Goal: Task Accomplishment & Management: Complete application form

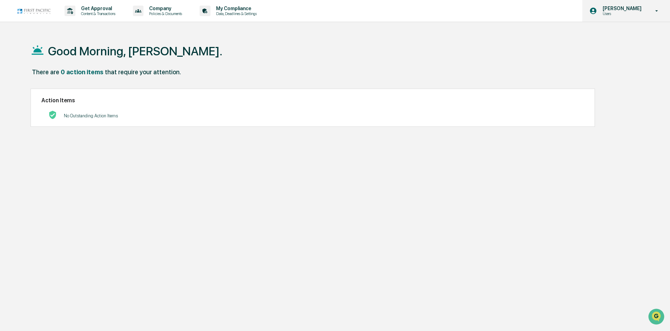
click at [640, 12] on p "Users" at bounding box center [621, 13] width 48 height 5
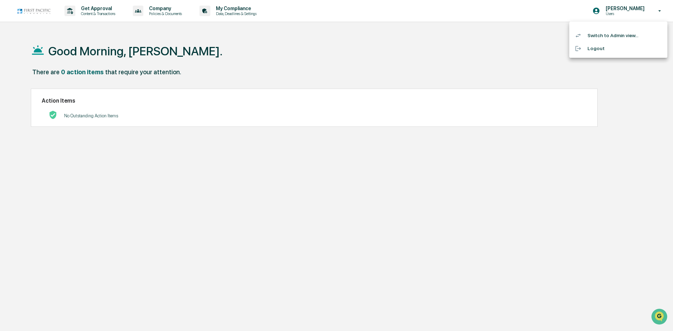
click at [621, 34] on li "Switch to Admin view..." at bounding box center [618, 35] width 98 height 13
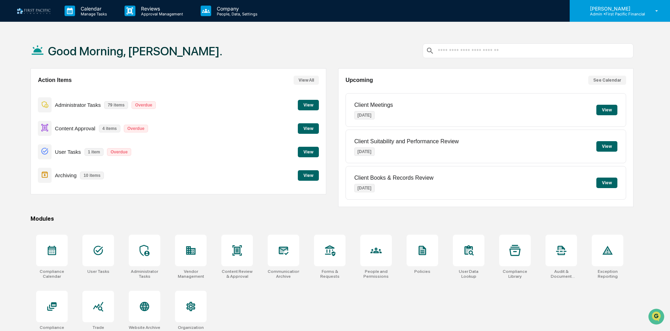
click at [641, 8] on p "[PERSON_NAME]" at bounding box center [614, 9] width 61 height 6
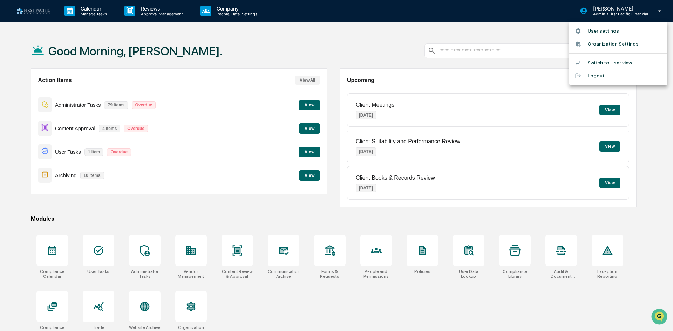
click at [228, 7] on div at bounding box center [336, 165] width 673 height 331
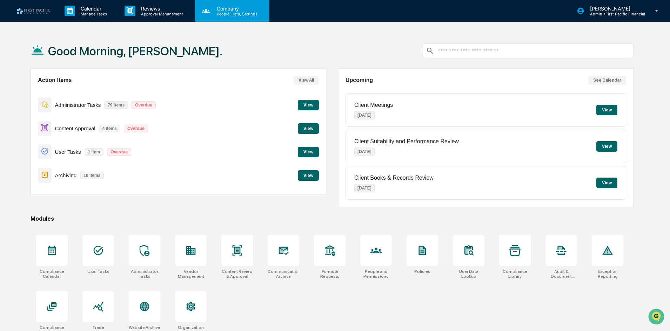
click at [234, 12] on p "People, Data, Settings" at bounding box center [236, 14] width 50 height 5
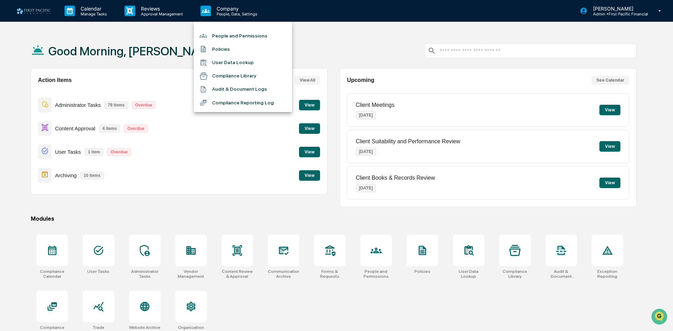
click at [245, 32] on li "People and Permissions" at bounding box center [243, 35] width 98 height 13
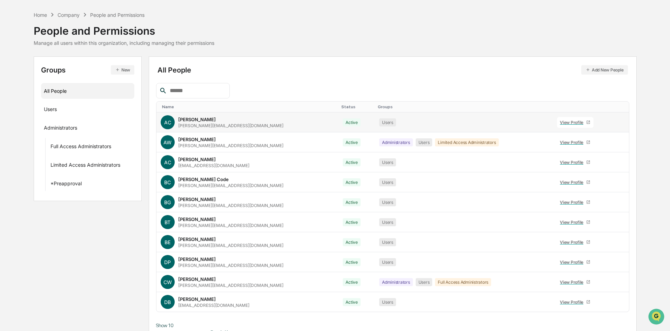
scroll to position [35, 0]
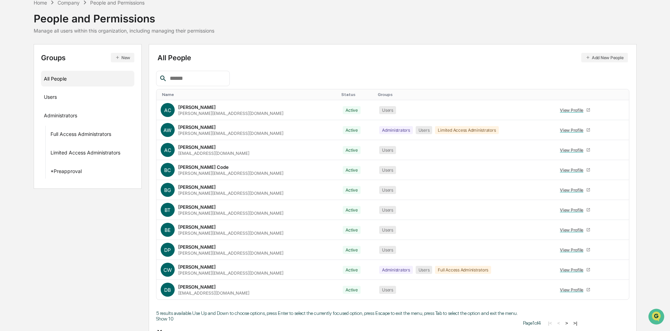
click at [185, 318] on body "Calendar Manage Tasks Reviews Approval Management Company People, Data, Setting…" at bounding box center [335, 170] width 670 height 411
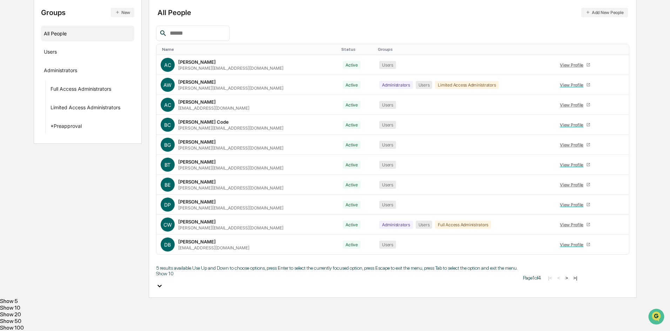
click at [178, 325] on div "Show 100" at bounding box center [335, 328] width 670 height 7
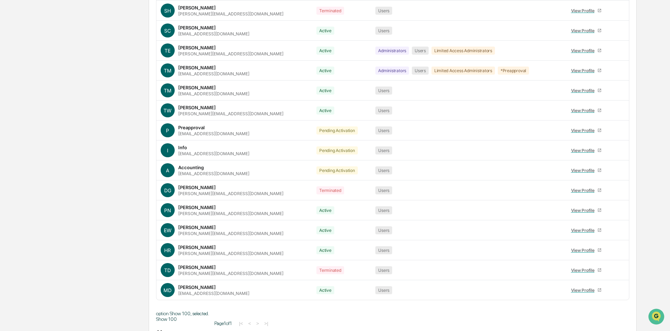
scroll to position [594, 0]
click at [621, 272] on icon at bounding box center [621, 272] width 0 height 0
click at [604, 291] on div "Change Status" at bounding box center [586, 294] width 58 height 8
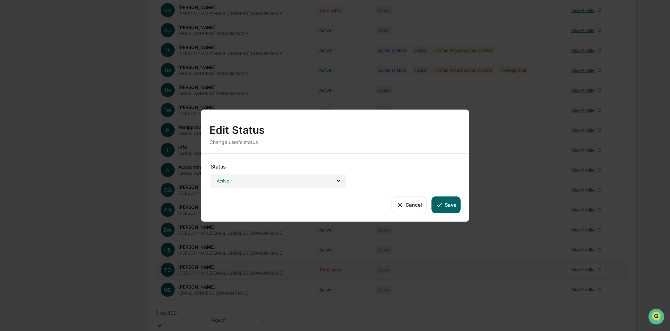
click at [345, 183] on div "Active" at bounding box center [278, 181] width 135 height 14
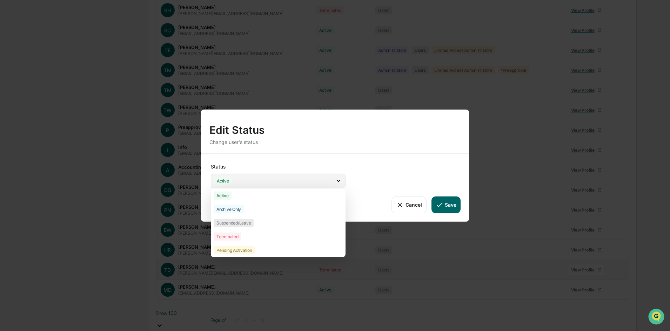
click at [345, 183] on div "Active" at bounding box center [278, 181] width 135 height 14
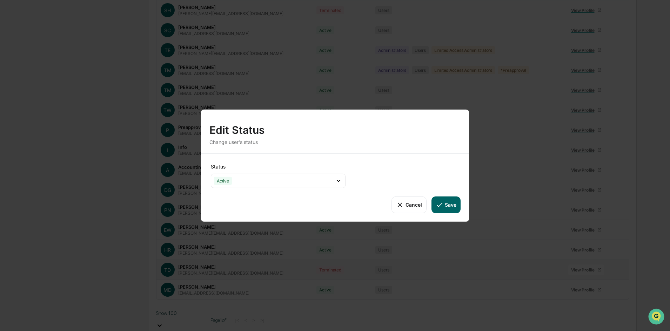
click at [400, 206] on icon at bounding box center [400, 205] width 8 height 8
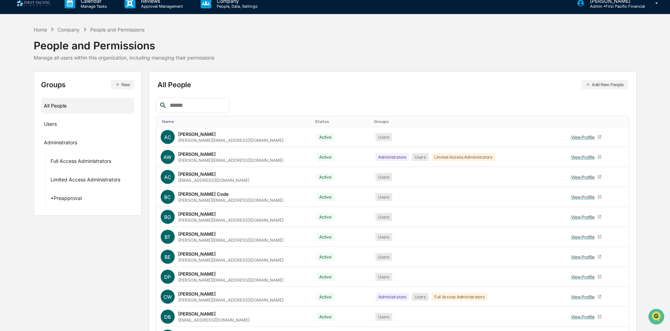
scroll to position [0, 0]
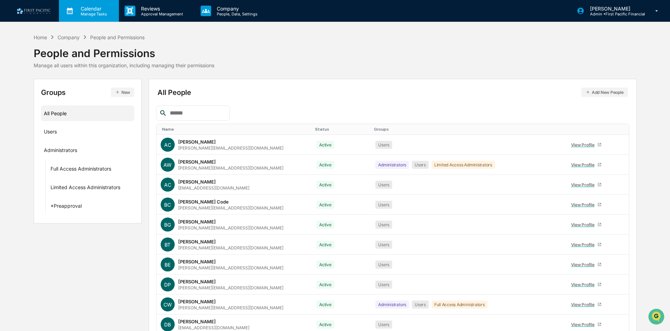
click at [86, 14] on p "Manage Tasks" at bounding box center [92, 14] width 35 height 5
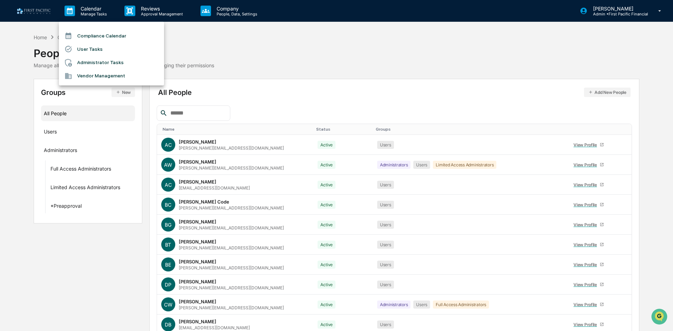
click at [115, 50] on li "User Tasks" at bounding box center [111, 48] width 105 height 13
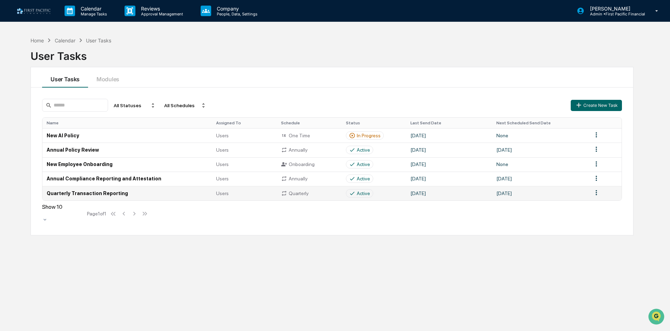
click at [92, 195] on td "Quarterly Transaction Reporting" at bounding box center [126, 193] width 169 height 14
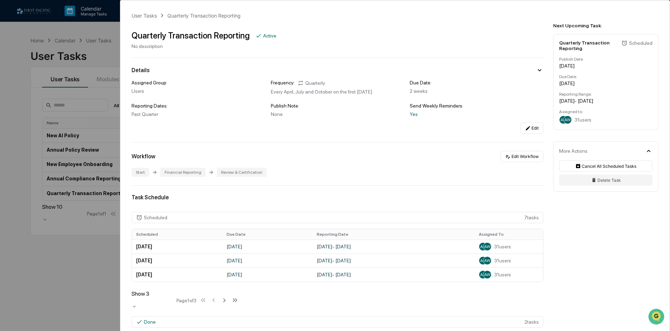
click at [14, 74] on div "User Tasks Quarterly Transaction Reporting Quarterly Transaction Reporting Acti…" at bounding box center [335, 165] width 670 height 331
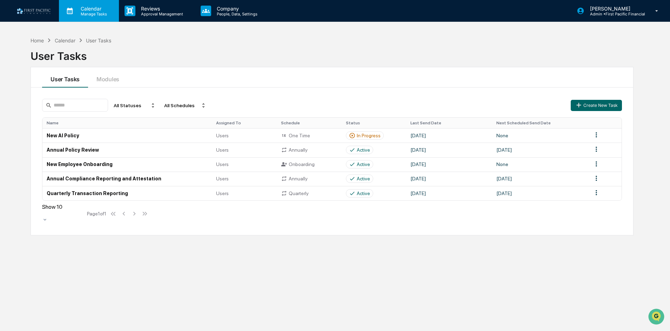
click at [95, 8] on p "Calendar" at bounding box center [92, 9] width 35 height 6
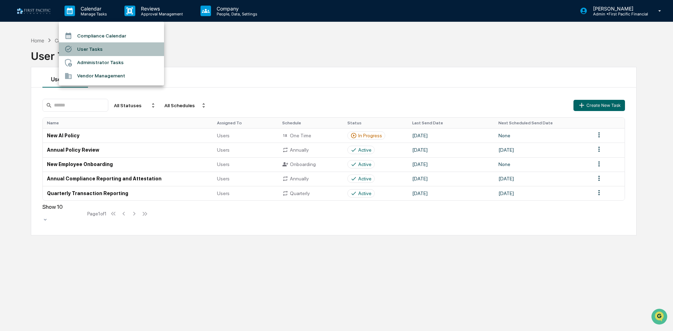
click at [116, 53] on li "User Tasks" at bounding box center [111, 48] width 105 height 13
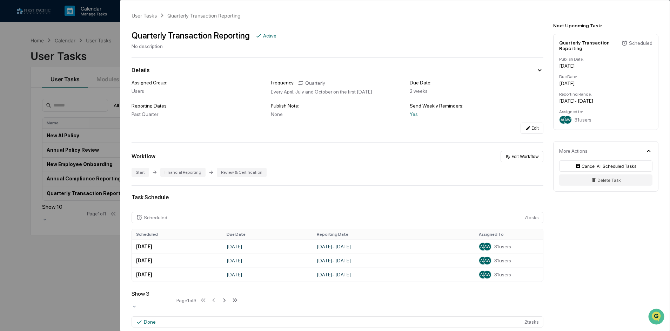
click at [73, 38] on div "User Tasks Quarterly Transaction Reporting Quarterly Transaction Reporting Acti…" at bounding box center [335, 165] width 670 height 331
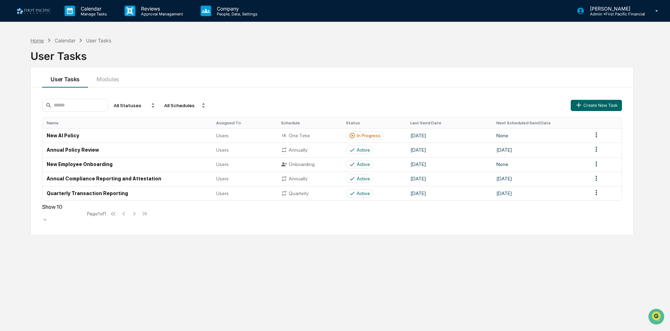
click at [38, 41] on div "Home" at bounding box center [37, 41] width 13 height 6
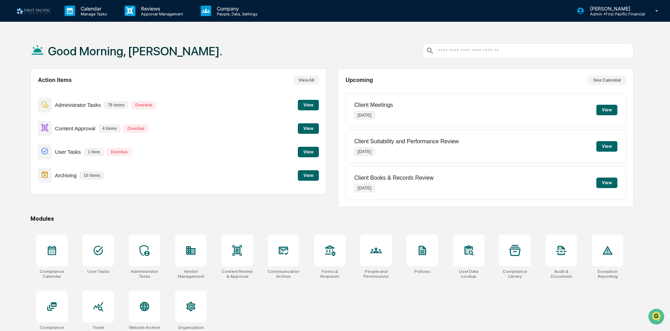
click at [308, 151] on button "View" at bounding box center [308, 152] width 21 height 11
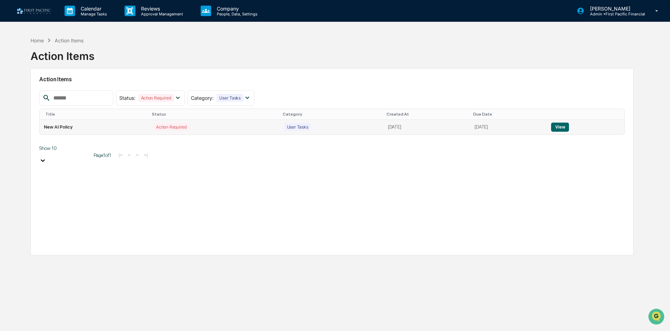
click at [569, 126] on button "View" at bounding box center [560, 127] width 18 height 9
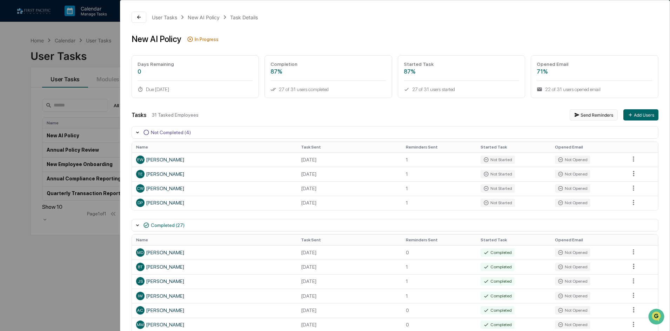
click at [586, 114] on button "Send Reminders" at bounding box center [593, 114] width 48 height 11
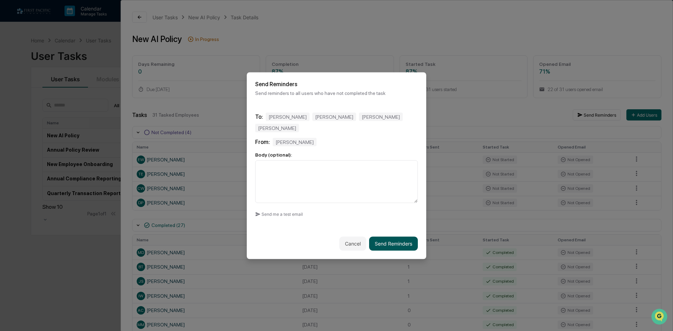
click at [402, 239] on button "Send Reminders" at bounding box center [393, 244] width 49 height 14
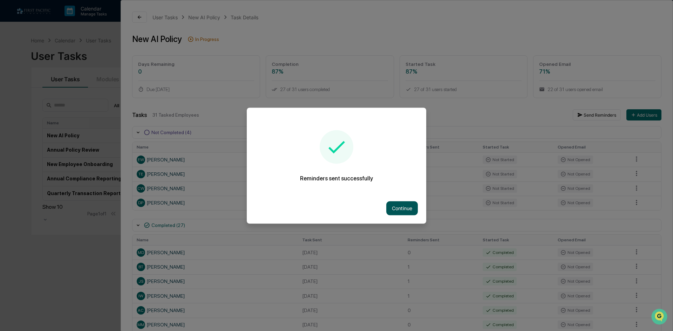
click at [410, 208] on button "Continue" at bounding box center [402, 208] width 32 height 14
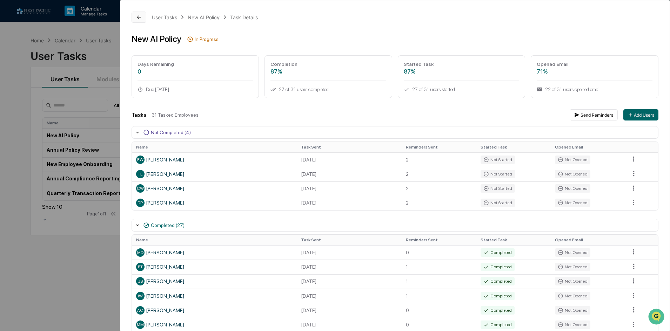
click at [135, 14] on button at bounding box center [138, 17] width 15 height 11
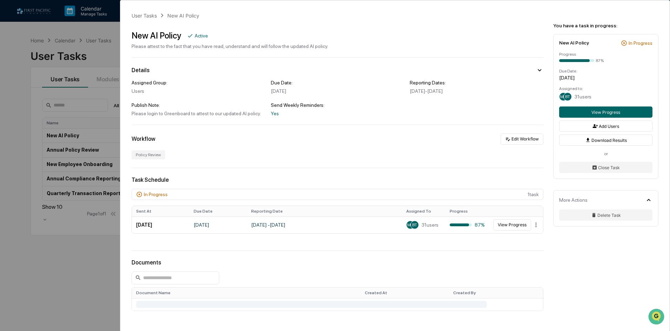
click at [92, 40] on div "User Tasks New AI Policy New AI Policy Active Please attest to the fact that yo…" at bounding box center [335, 165] width 670 height 331
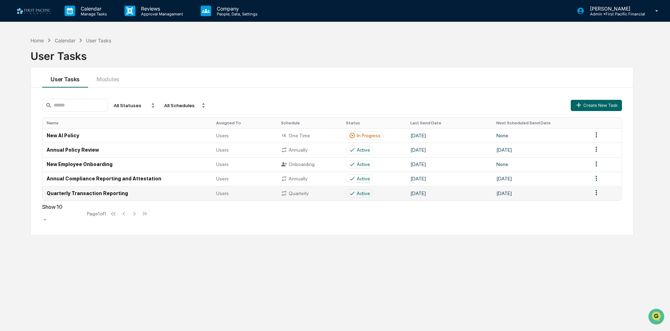
click at [111, 192] on td "Quarterly Transaction Reporting" at bounding box center [126, 193] width 169 height 14
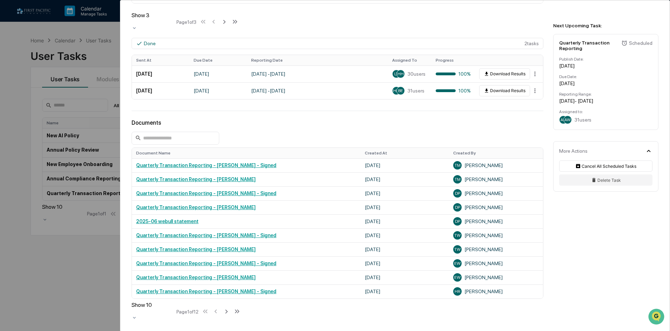
scroll to position [316, 0]
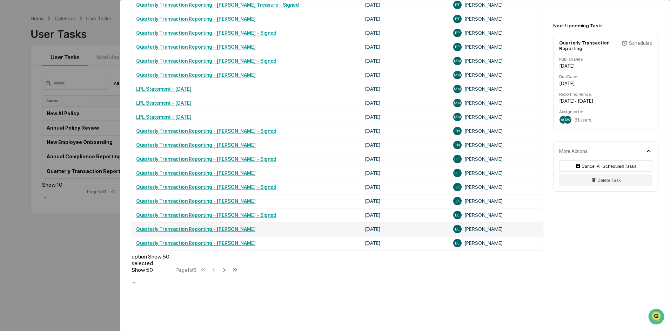
scroll to position [33, 0]
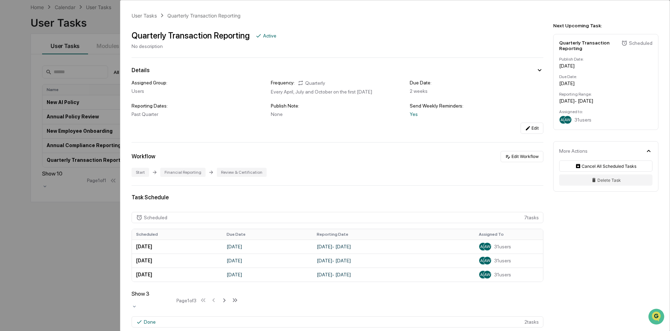
scroll to position [175, 0]
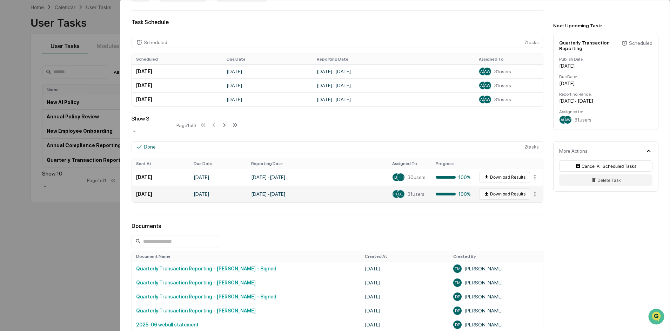
click at [507, 189] on button "Download Results" at bounding box center [504, 194] width 51 height 11
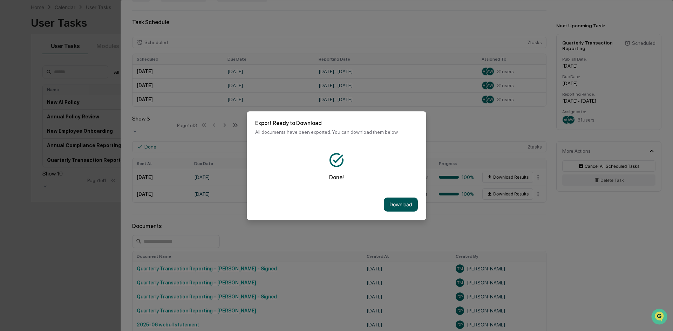
click at [405, 201] on button "Download" at bounding box center [401, 205] width 34 height 14
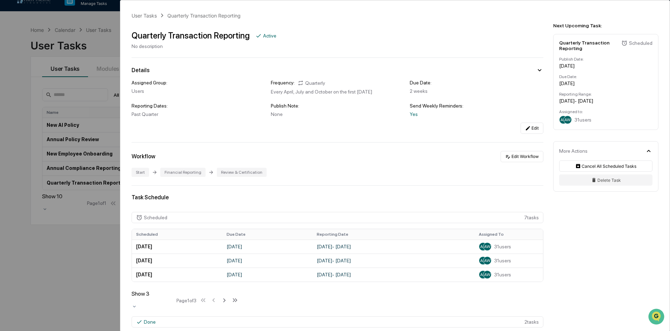
scroll to position [0, 0]
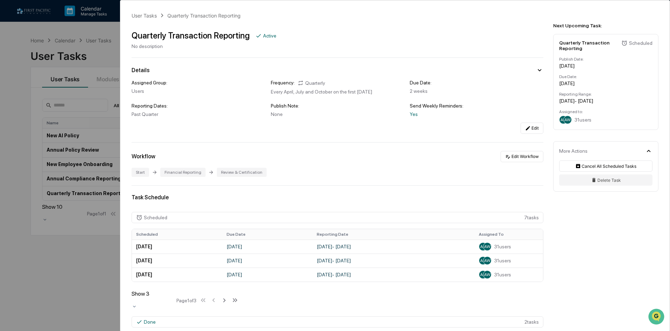
click at [45, 237] on div "User Tasks Quarterly Transaction Reporting Quarterly Transaction Reporting Acti…" at bounding box center [335, 165] width 670 height 331
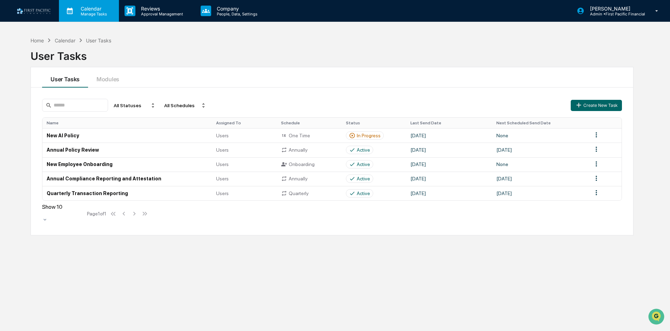
click at [101, 12] on p "Manage Tasks" at bounding box center [92, 14] width 35 height 5
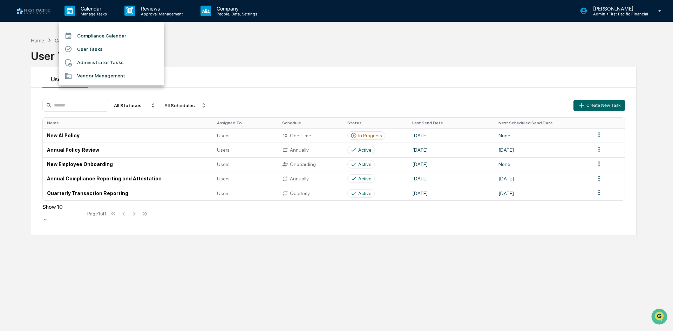
click at [152, 12] on div at bounding box center [336, 165] width 673 height 331
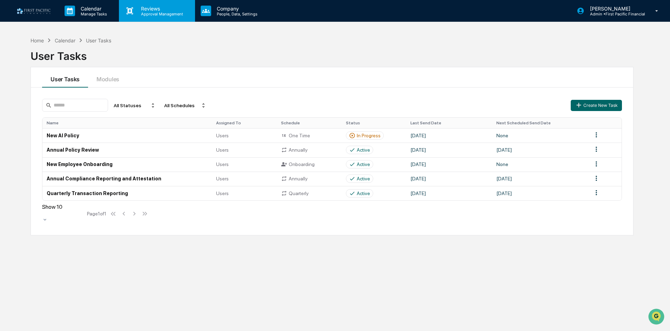
click at [163, 12] on p "Approval Management" at bounding box center [160, 14] width 51 height 5
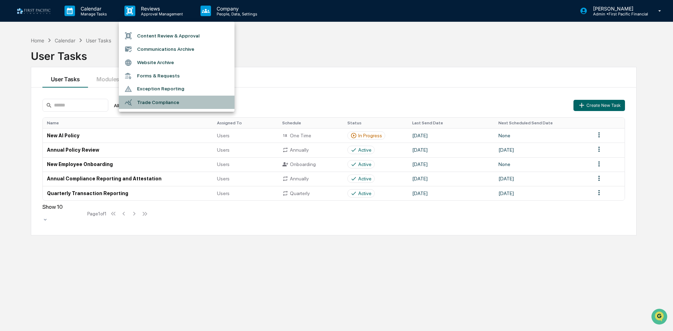
click at [168, 103] on li "Trade Compliance" at bounding box center [177, 102] width 116 height 13
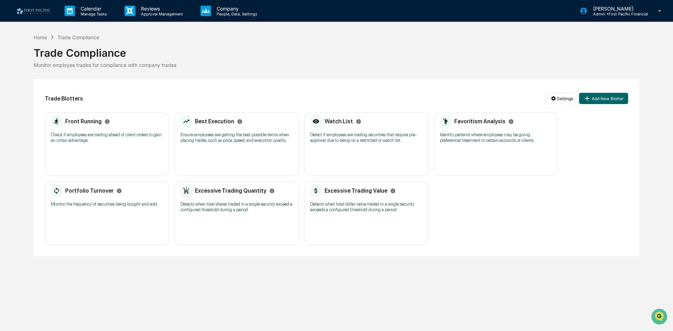
click at [146, 153] on div "Front Running Check if employees are trading ahead of client orders to gain an …" at bounding box center [107, 144] width 124 height 64
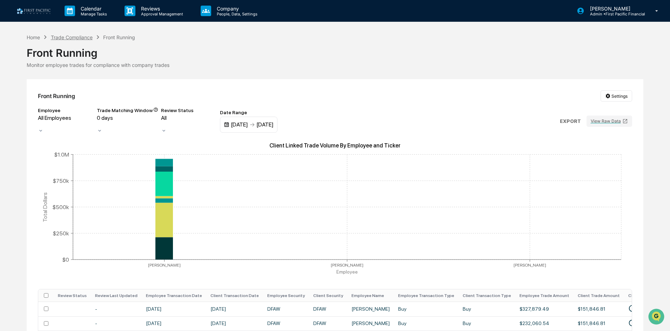
click at [68, 37] on div "Trade Compliance" at bounding box center [72, 37] width 42 height 6
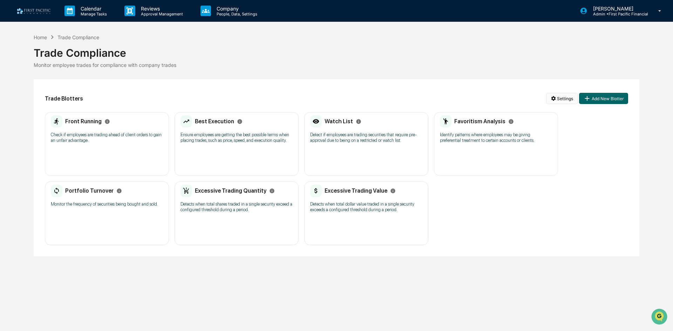
click at [553, 99] on html "Calendar Manage Tasks Reviews Approval Management Company People, Data, Setting…" at bounding box center [336, 165] width 673 height 331
click at [573, 123] on div "Configure Trade Settings" at bounding box center [563, 124] width 73 height 11
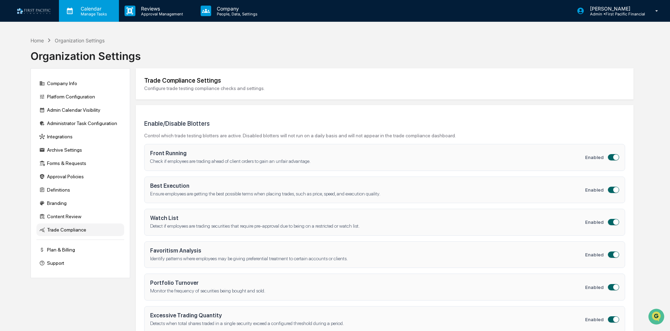
click at [97, 10] on p "Calendar" at bounding box center [92, 9] width 35 height 6
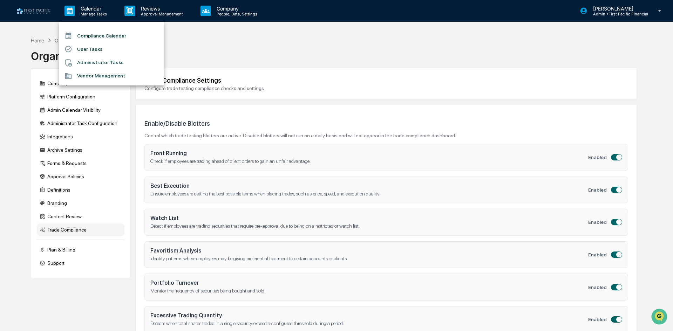
click at [156, 11] on div at bounding box center [336, 165] width 673 height 331
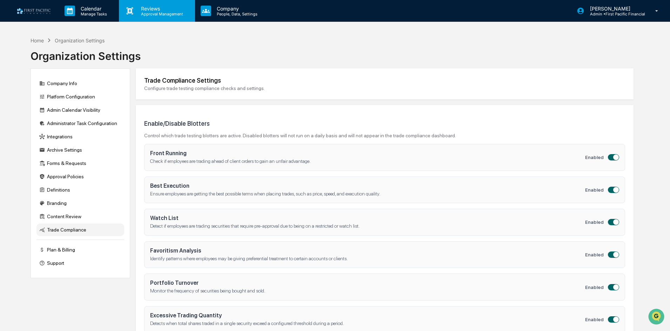
click at [154, 12] on p "Approval Management" at bounding box center [160, 14] width 51 height 5
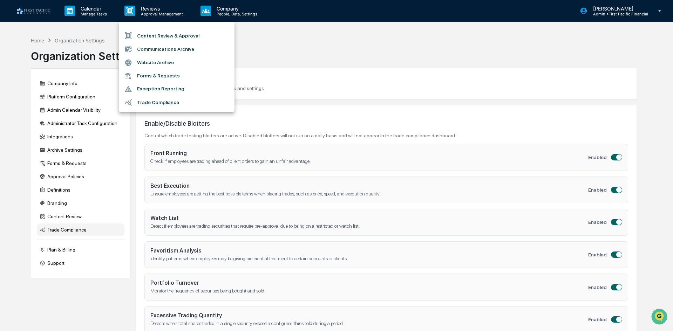
click at [155, 100] on li "Trade Compliance" at bounding box center [177, 102] width 116 height 13
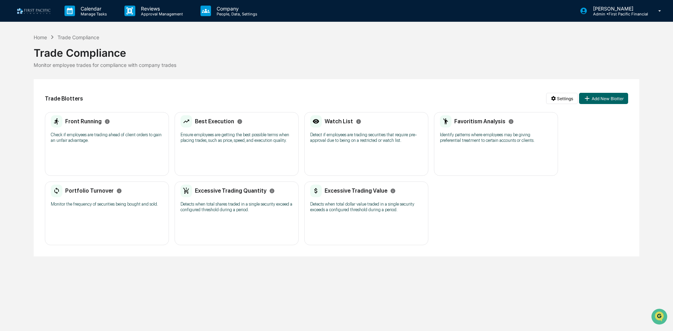
click at [360, 135] on p "Detect if employees are trading securities that require pre-approval due to bei…" at bounding box center [366, 137] width 112 height 11
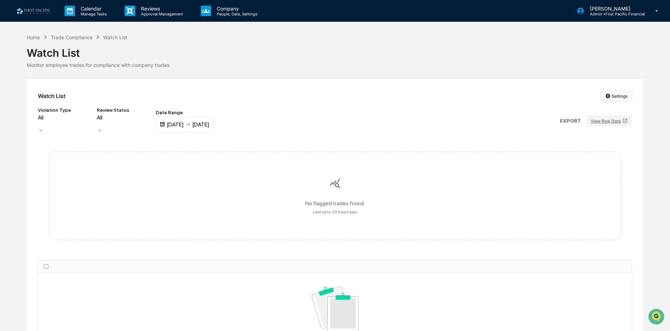
click at [617, 95] on html "Calendar Manage Tasks Reviews Approval Management Company People, Data, Setting…" at bounding box center [335, 165] width 670 height 331
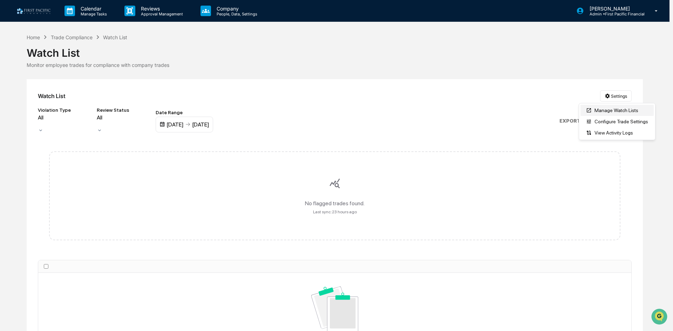
click at [617, 109] on div "Manage Watch Lists" at bounding box center [617, 110] width 73 height 11
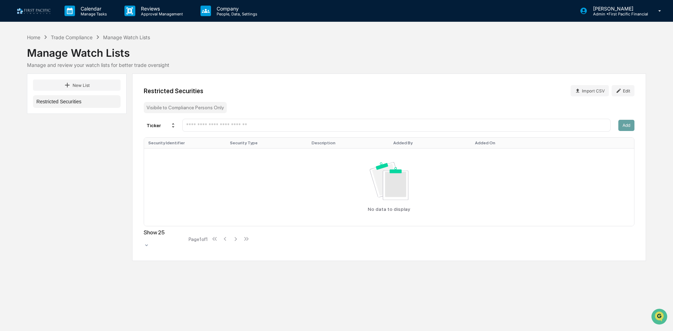
click at [223, 124] on input "text" at bounding box center [396, 125] width 422 height 7
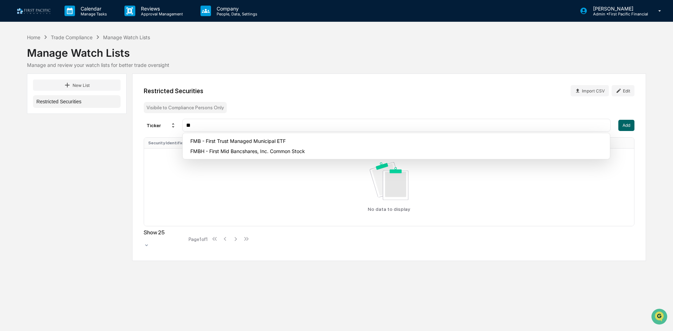
type input "*"
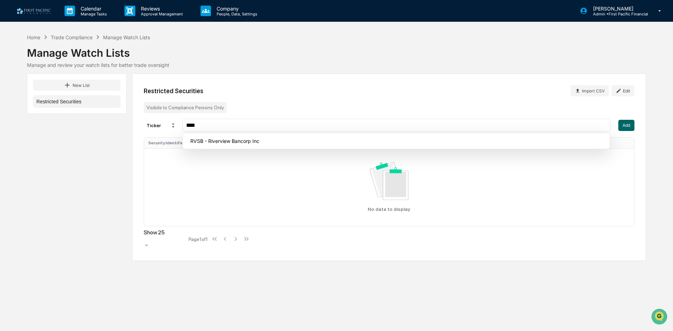
type input "****"
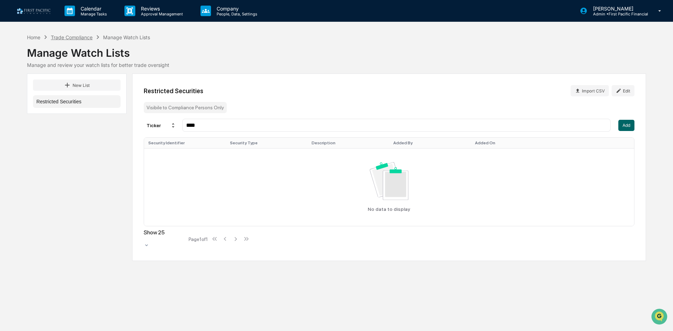
click at [72, 40] on div "Trade Compliance" at bounding box center [72, 37] width 42 height 6
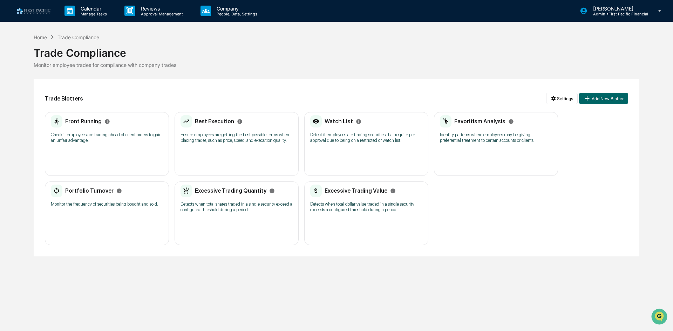
click at [91, 150] on div "Front Running Check if employees are trading ahead of client orders to gain an …" at bounding box center [107, 144] width 124 height 64
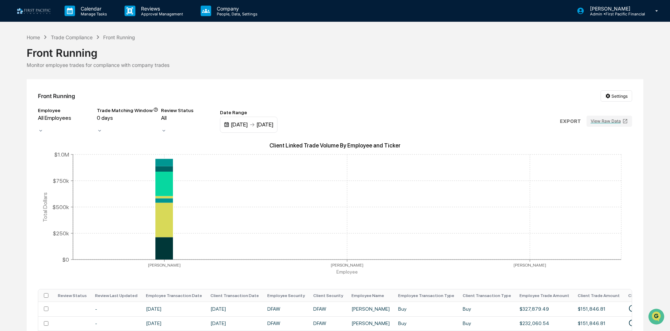
click at [77, 125] on div at bounding box center [66, 124] width 56 height 7
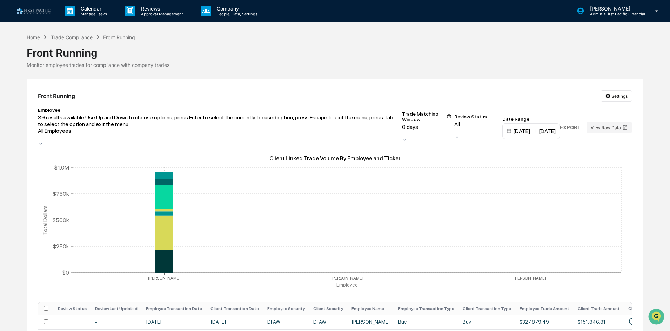
click at [77, 134] on div at bounding box center [218, 137] width 361 height 7
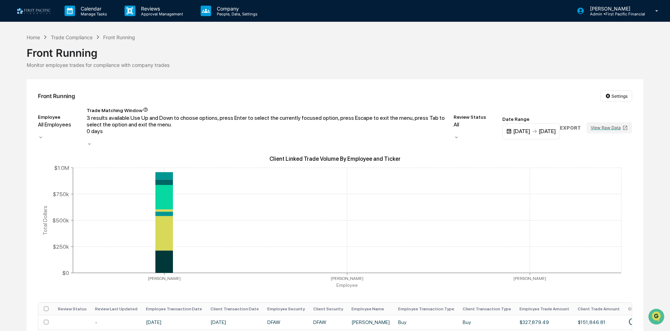
click at [155, 135] on div at bounding box center [269, 138] width 364 height 7
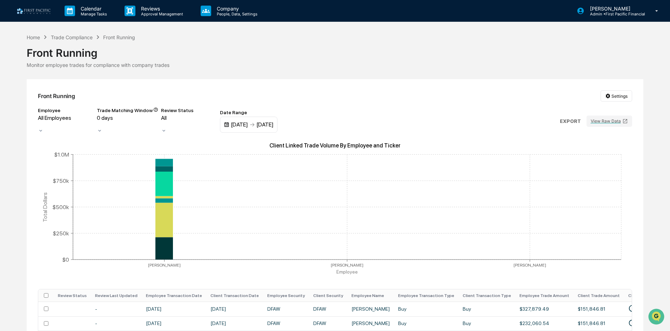
click at [255, 123] on img at bounding box center [252, 125] width 6 height 6
click at [248, 123] on div "02/25/2025" at bounding box center [239, 124] width 17 height 7
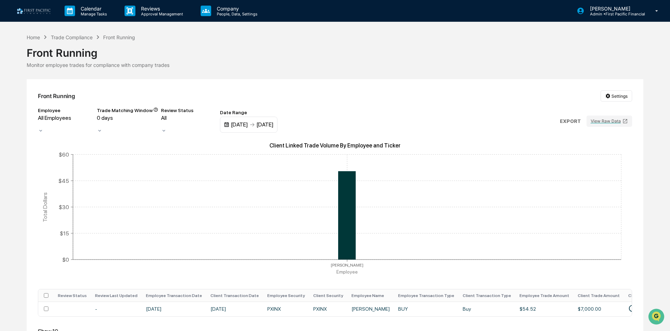
click at [273, 122] on div "08/25/2025" at bounding box center [264, 124] width 17 height 7
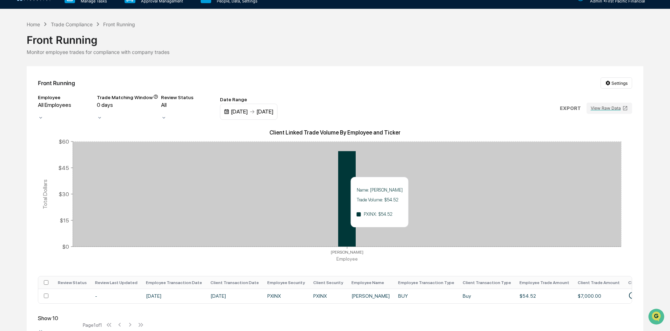
scroll to position [20, 0]
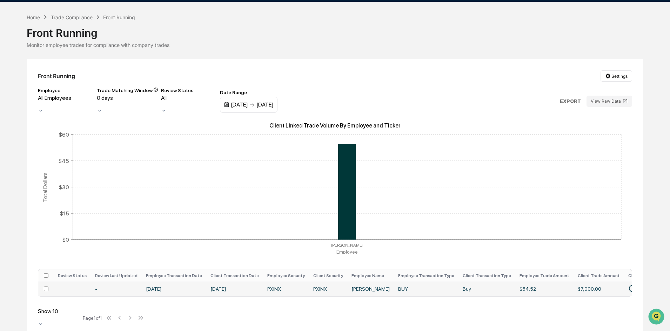
click at [263, 283] on td "PXINX" at bounding box center [286, 289] width 46 height 14
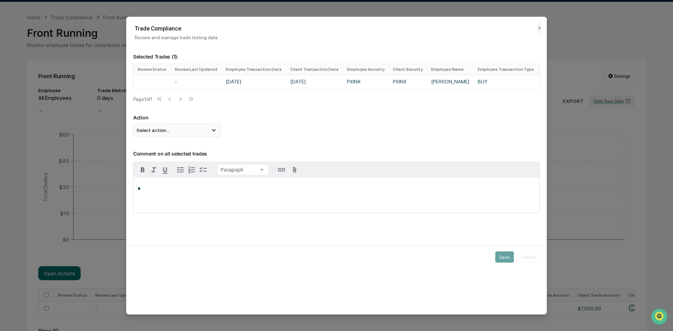
click at [189, 137] on div "Select action..." at bounding box center [177, 130] width 88 height 14
click at [539, 29] on button "✕" at bounding box center [540, 27] width 4 height 11
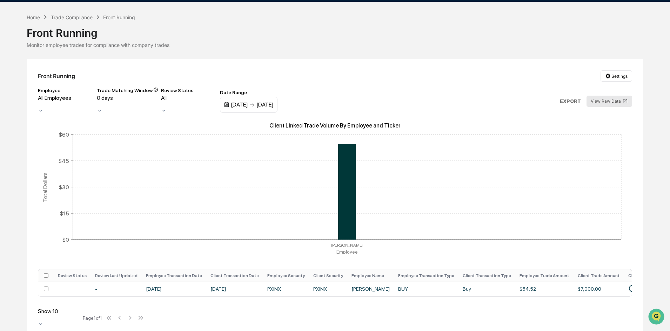
click at [607, 101] on button "View Raw Data" at bounding box center [609, 101] width 46 height 11
click at [628, 285] on icon "• KAY JOINER UDESCHINI CHARLES SCHWAB & CO INC CUST ROTH CONTRIBUTORY IRA" at bounding box center [632, 289] width 8 height 8
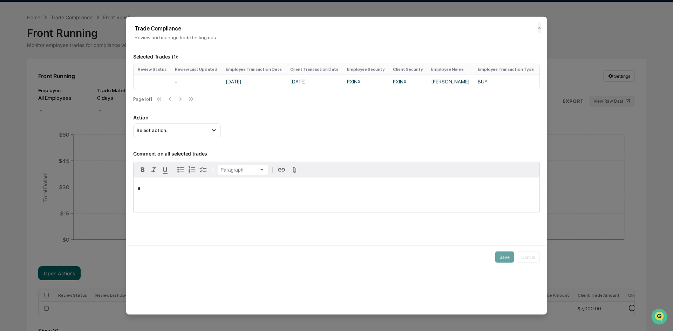
click at [540, 26] on button "✕" at bounding box center [540, 27] width 4 height 11
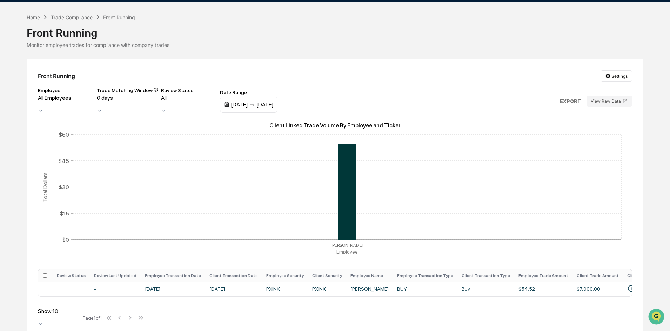
scroll to position [0, 0]
click at [93, 286] on td "-" at bounding box center [116, 289] width 51 height 14
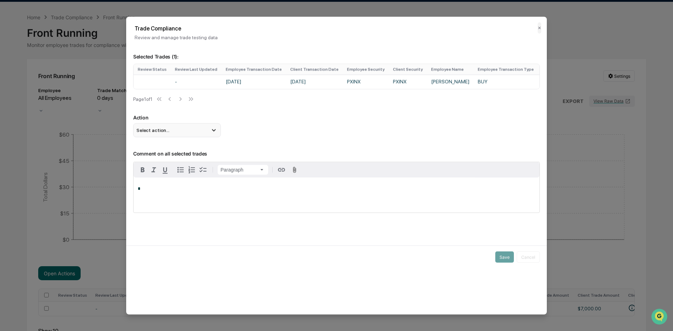
click at [198, 132] on div "Select action..." at bounding box center [177, 130] width 88 height 14
click at [182, 160] on div "Mark Not Item of Interest" at bounding box center [177, 158] width 82 height 8
click at [500, 258] on button "Save" at bounding box center [504, 257] width 19 height 11
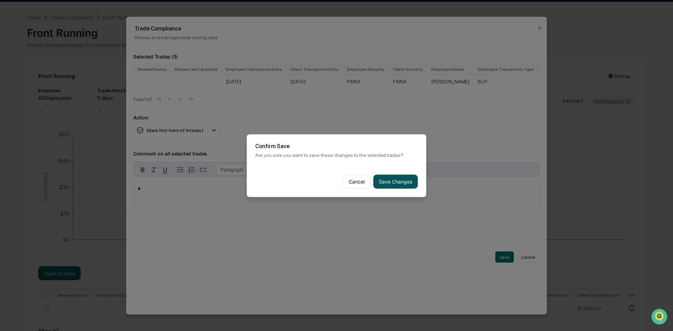
click at [394, 183] on button "Save Changes" at bounding box center [395, 182] width 45 height 14
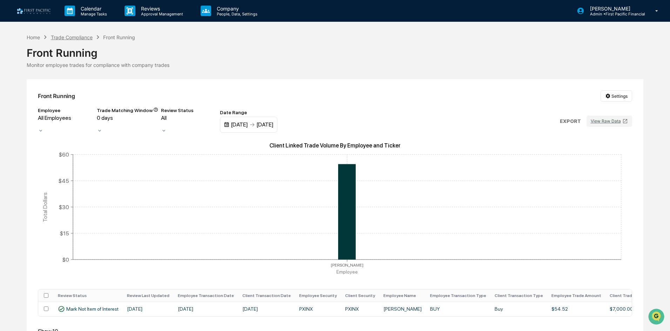
click at [72, 38] on div "Trade Compliance" at bounding box center [72, 37] width 42 height 6
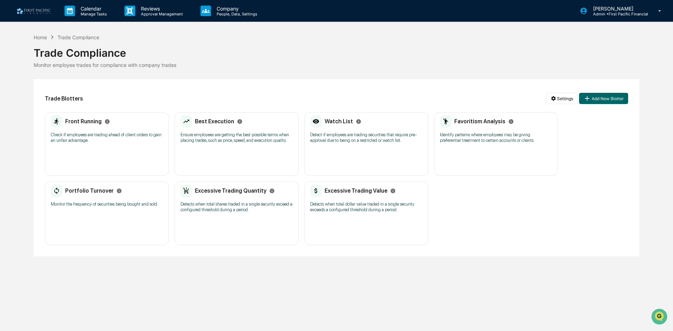
click at [248, 135] on p "Ensure employees are getting the best possible terms when placing trades, such …" at bounding box center [237, 137] width 112 height 11
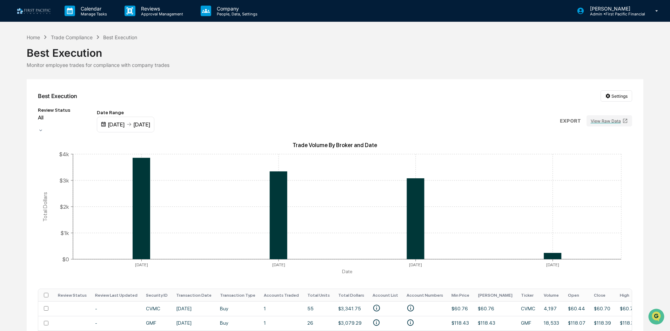
click at [125, 125] on div "02/25/2025" at bounding box center [116, 124] width 17 height 7
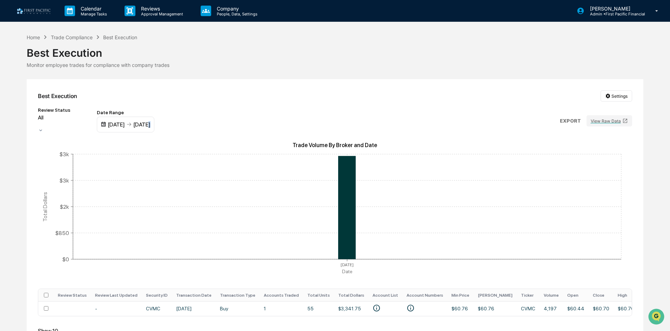
click at [154, 118] on div "03/31/2025 08/25/2025" at bounding box center [126, 125] width 58 height 16
click at [150, 124] on div "08/25/2025" at bounding box center [141, 124] width 17 height 7
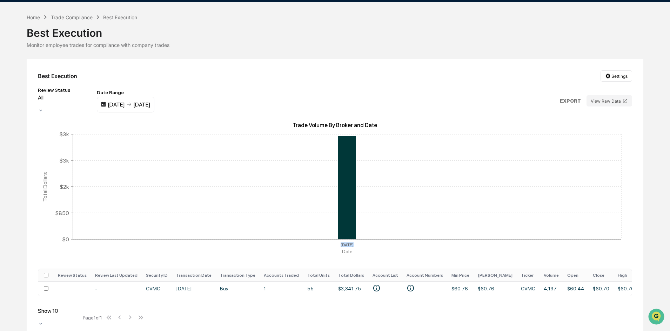
drag, startPoint x: 593, startPoint y: 190, endPoint x: 570, endPoint y: 237, distance: 52.4
click at [571, 236] on icon "Trade Volume By Broker and Date Jun 29 Date $0 $850 $2k $3k $3k Total Dollars" at bounding box center [335, 190] width 594 height 140
click at [125, 102] on div "03/31/2025" at bounding box center [116, 104] width 17 height 7
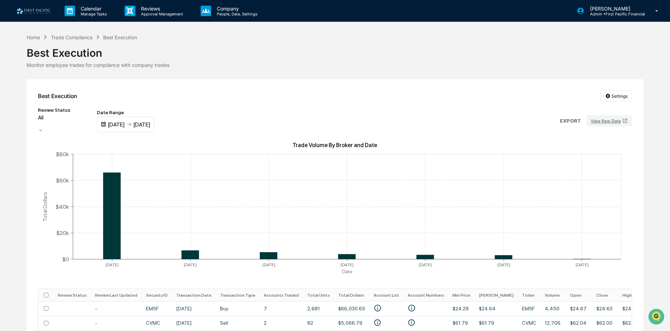
click at [125, 123] on div "01/01/2025" at bounding box center [116, 124] width 17 height 7
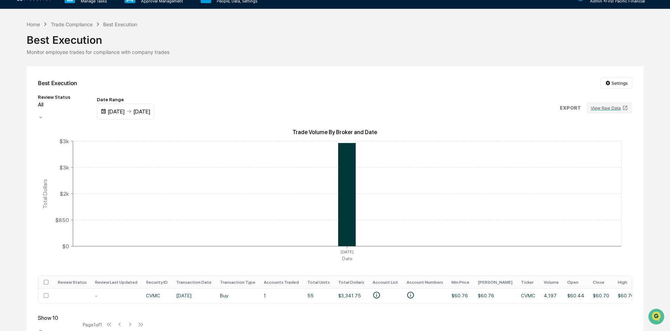
scroll to position [20, 0]
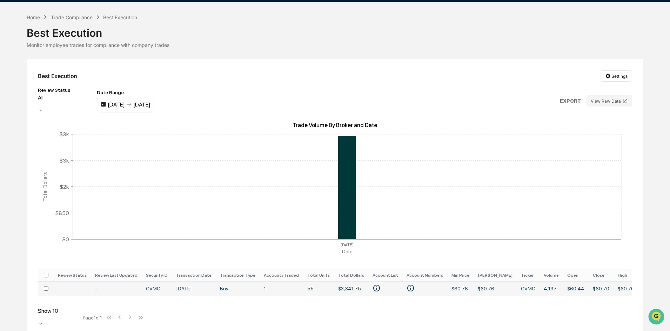
click at [97, 283] on td "-" at bounding box center [116, 289] width 51 height 14
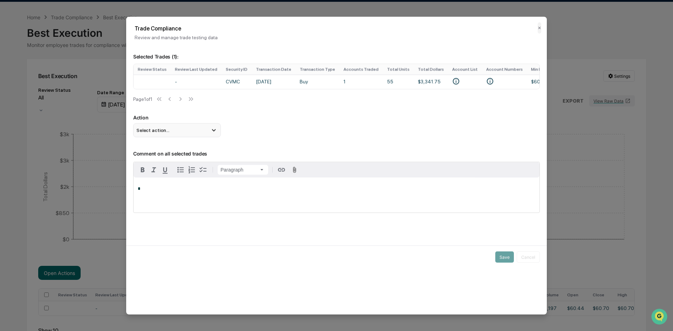
click at [192, 135] on div "Select action..." at bounding box center [177, 130] width 88 height 14
click at [189, 160] on div "Mark Not Item of Interest" at bounding box center [177, 158] width 82 height 8
click at [191, 199] on div "*" at bounding box center [337, 195] width 406 height 35
click at [512, 261] on button "Save" at bounding box center [504, 257] width 19 height 11
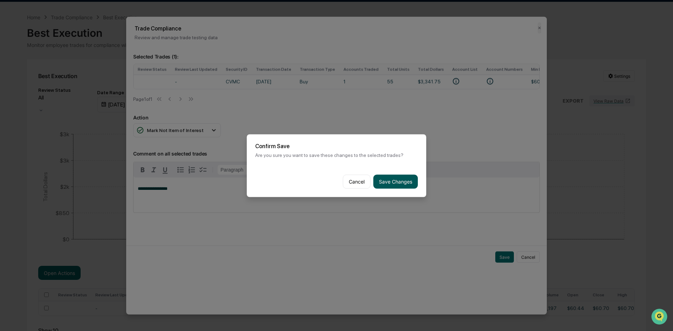
click at [403, 180] on button "Save Changes" at bounding box center [395, 182] width 45 height 14
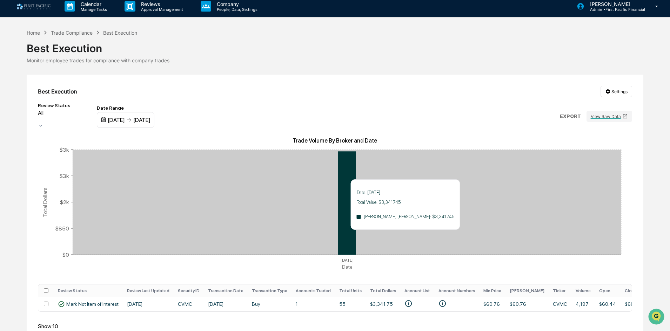
scroll to position [0, 0]
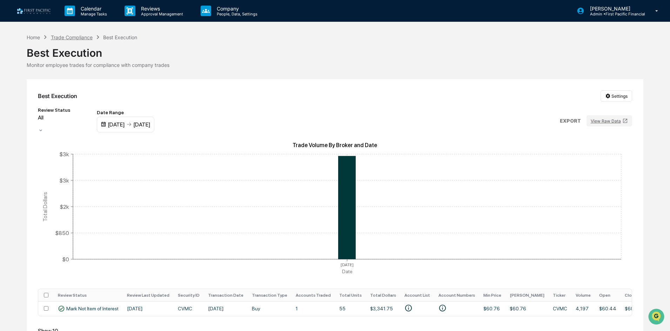
click at [74, 34] on div "Trade Compliance" at bounding box center [72, 37] width 42 height 6
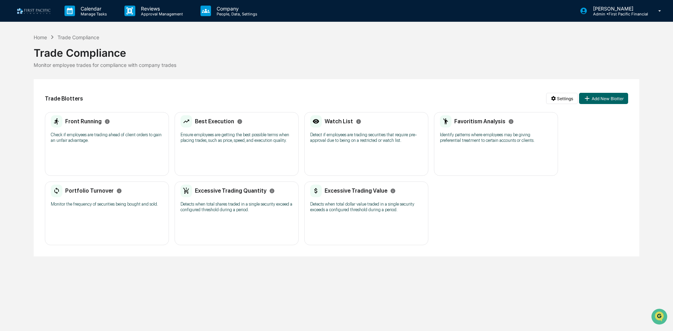
click at [467, 136] on p "Identify patterns where employees may be giving preferential treatment to certa…" at bounding box center [496, 137] width 112 height 11
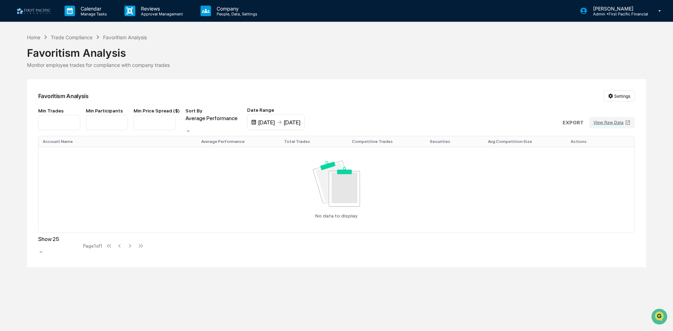
click at [275, 122] on div "07/26/2025" at bounding box center [266, 122] width 17 height 7
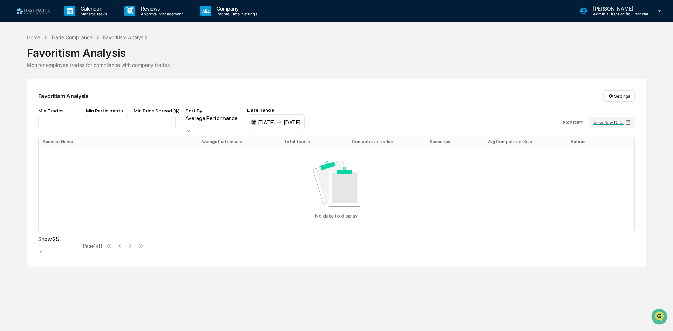
click at [301, 121] on div "08/25/2025" at bounding box center [292, 122] width 17 height 7
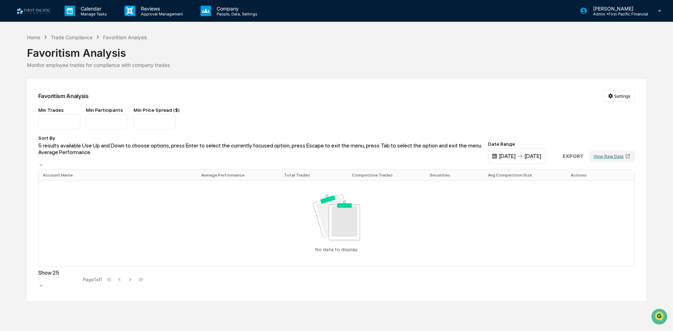
click at [220, 156] on div at bounding box center [260, 159] width 444 height 7
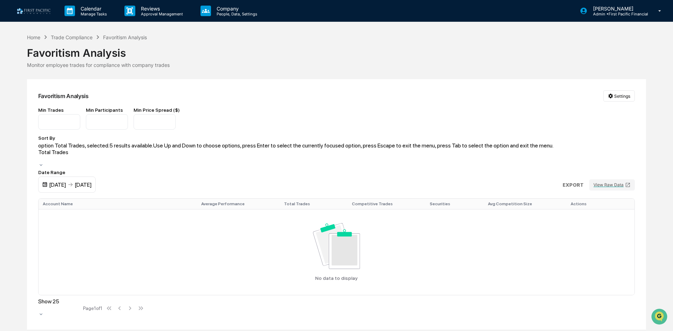
click at [224, 149] on div "Total Trades" at bounding box center [295, 155] width 515 height 13
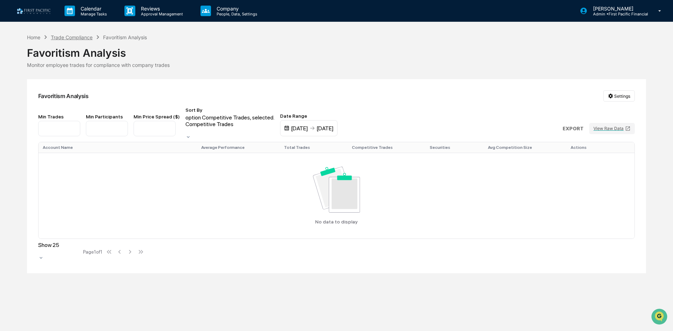
click at [70, 40] on div "Trade Compliance" at bounding box center [72, 37] width 42 height 6
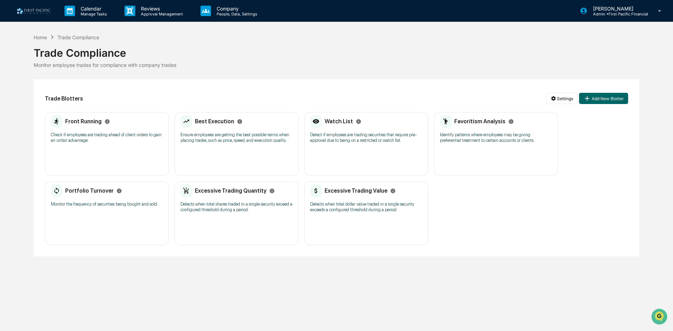
click at [117, 207] on p "Monitor the frequency of securities being bought and sold." at bounding box center [107, 205] width 112 height 6
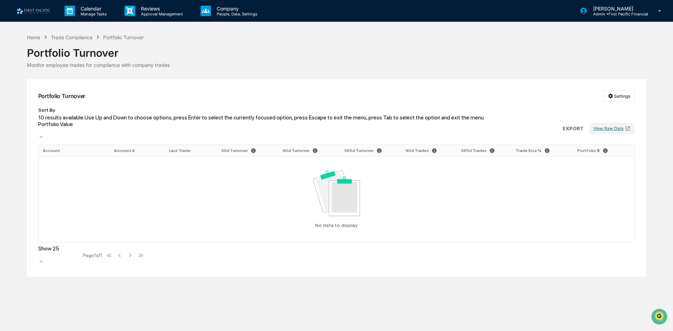
click at [77, 128] on div "Portfolio Value" at bounding box center [261, 128] width 447 height 15
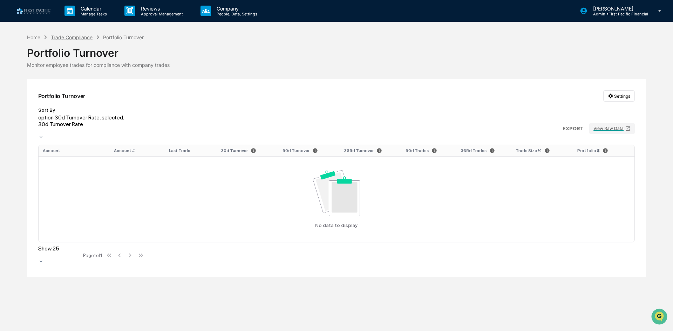
click at [73, 39] on div "Trade Compliance" at bounding box center [72, 37] width 42 height 6
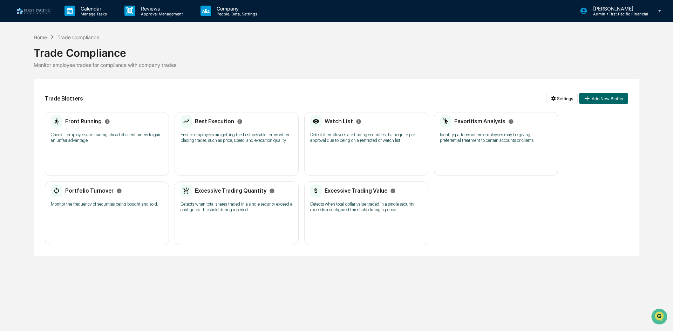
click at [231, 191] on h2 "Excessive Trading Quantity" at bounding box center [231, 191] width 72 height 7
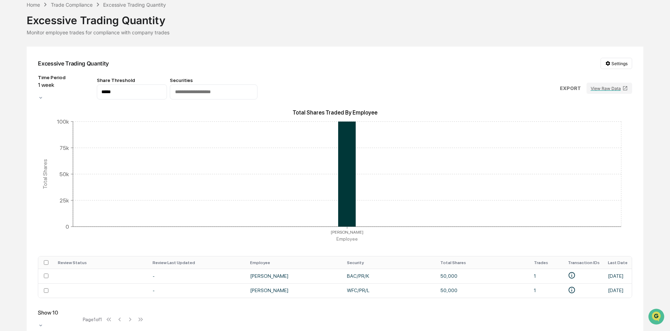
scroll to position [34, 0]
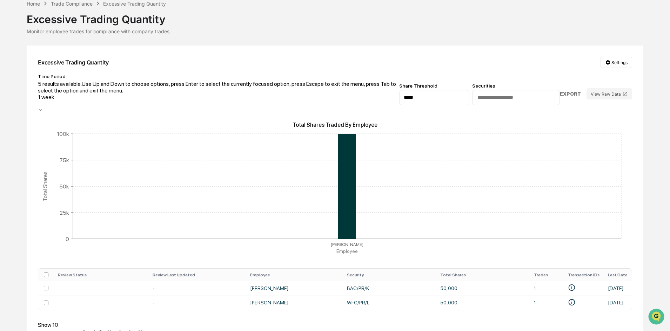
click at [97, 101] on div at bounding box center [217, 104] width 358 height 7
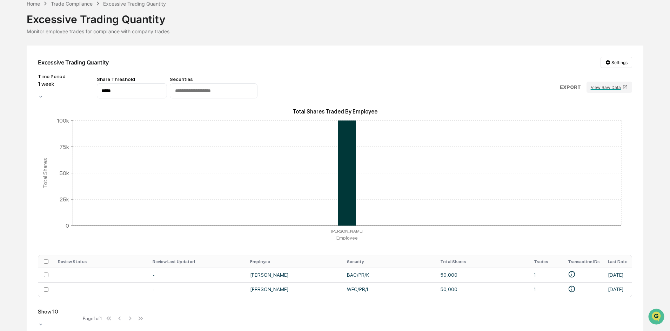
click at [94, 89] on div at bounding box center [66, 90] width 56 height 7
click at [349, 270] on td "BAC/PR/K" at bounding box center [389, 275] width 93 height 14
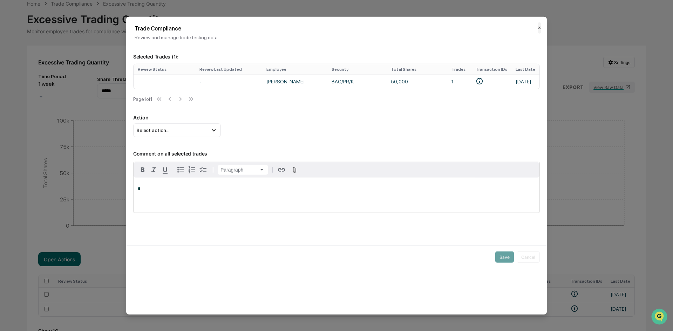
click at [538, 29] on button "✕" at bounding box center [540, 27] width 4 height 11
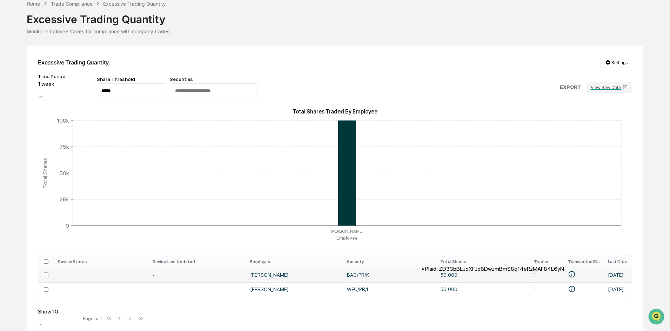
click at [568, 271] on icon "• Plaid-ZD33bBLJqXFJo8DwzmBmS8q14eRzMAF84L6yN" at bounding box center [572, 275] width 8 height 8
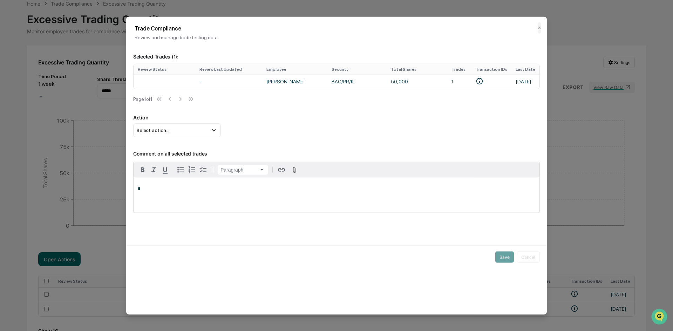
click at [537, 26] on h2 "Trade Compliance" at bounding box center [337, 28] width 404 height 7
click at [538, 28] on h2 "Trade Compliance" at bounding box center [337, 28] width 404 height 7
click at [540, 26] on button "✕" at bounding box center [540, 27] width 4 height 11
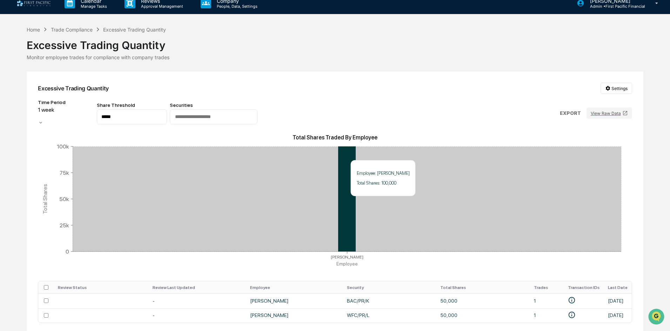
scroll to position [0, 0]
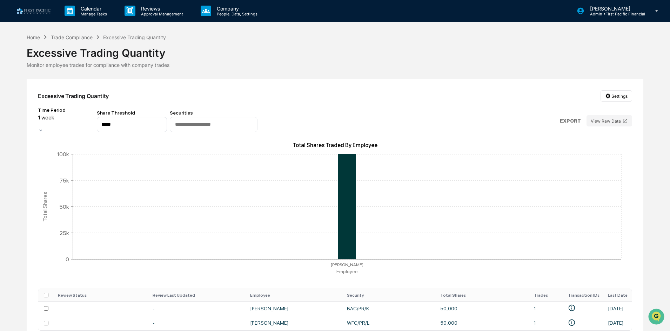
click at [67, 117] on div "1 week" at bounding box center [66, 120] width 56 height 13
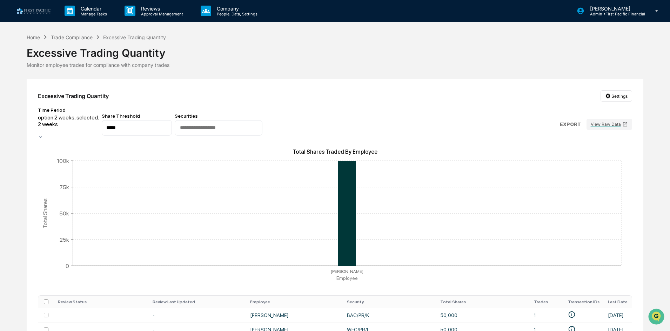
click at [99, 113] on div "Time Period" at bounding box center [68, 110] width 61 height 6
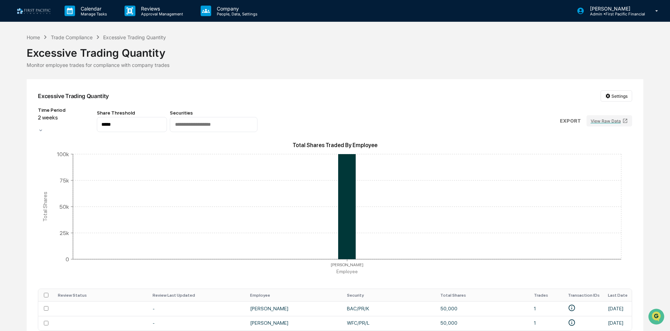
click at [94, 121] on div at bounding box center [66, 124] width 56 height 7
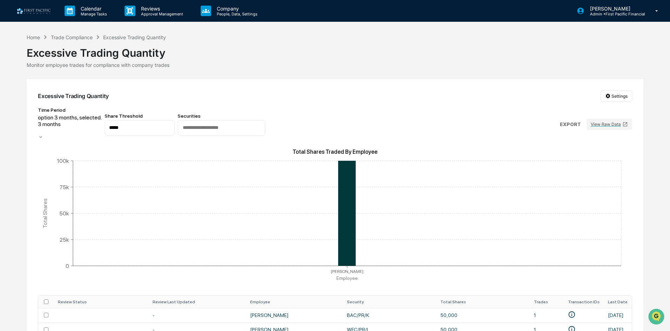
scroll to position [34, 0]
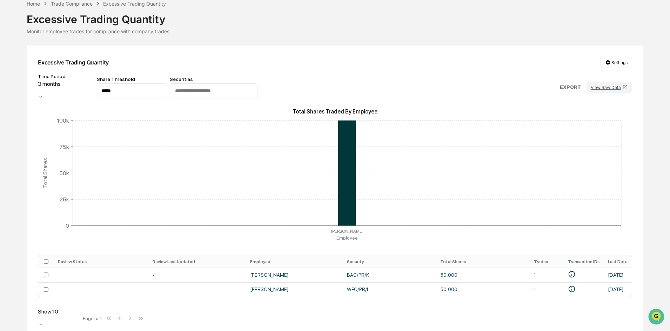
click at [498, 50] on div "Excessive Trading Quantity Settings Time Period 3 months Share Threshold ***** …" at bounding box center [335, 193] width 616 height 295
drag, startPoint x: 371, startPoint y: 271, endPoint x: 333, endPoint y: 273, distance: 37.9
click at [333, 273] on tr "- Ellen Webber BAC/PR/K 50,000 1 Jul 30, 2025" at bounding box center [334, 275] width 593 height 14
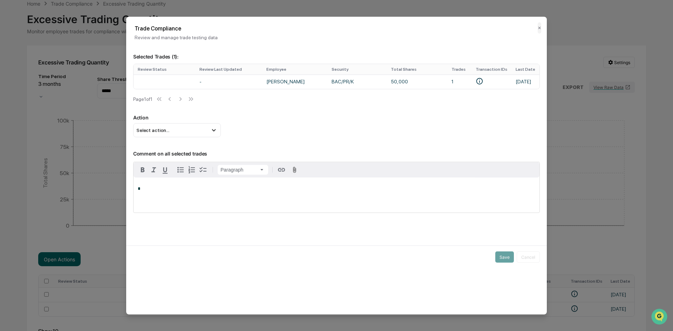
drag, startPoint x: 358, startPoint y: 83, endPoint x: 269, endPoint y: 46, distance: 96.8
click at [327, 82] on td "BAC/PR/K" at bounding box center [356, 81] width 59 height 14
click at [187, 135] on div "Select action..." at bounding box center [177, 130] width 88 height 14
click at [186, 161] on div "Mark Not Item of Interest" at bounding box center [177, 158] width 82 height 8
click at [501, 259] on button "Save" at bounding box center [504, 257] width 19 height 11
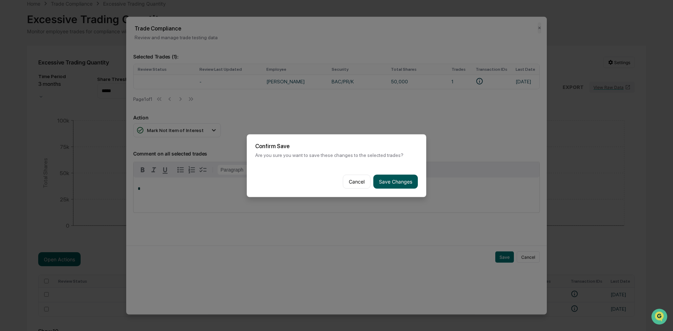
click at [404, 180] on button "Save Changes" at bounding box center [395, 182] width 45 height 14
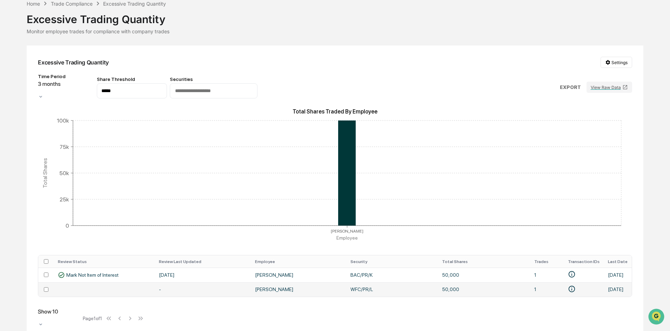
click at [157, 283] on td "-" at bounding box center [203, 290] width 96 height 14
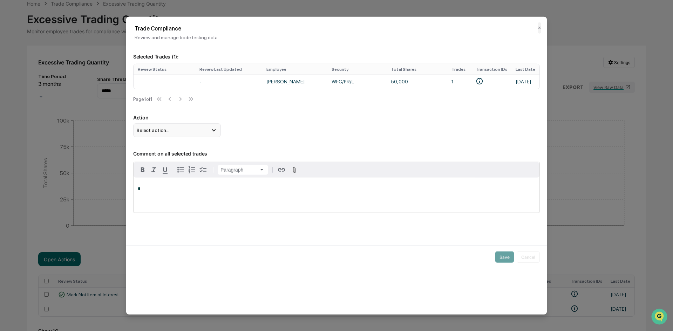
click at [194, 129] on div "Select action..." at bounding box center [177, 130] width 88 height 14
click at [184, 162] on div "Mark Not Item of Interest" at bounding box center [177, 158] width 82 height 8
click at [507, 256] on button "Save" at bounding box center [504, 257] width 19 height 11
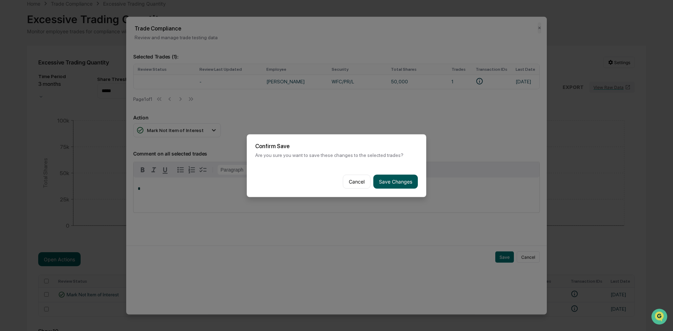
click at [402, 183] on button "Save Changes" at bounding box center [395, 182] width 45 height 14
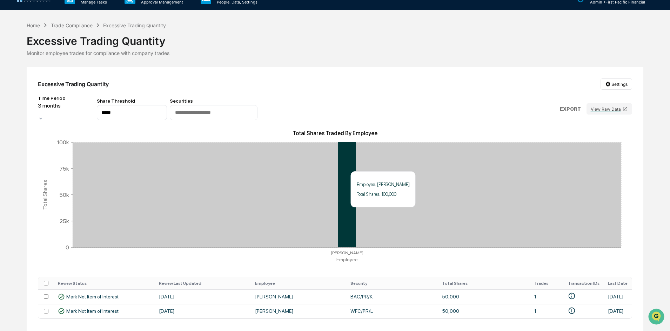
scroll to position [0, 0]
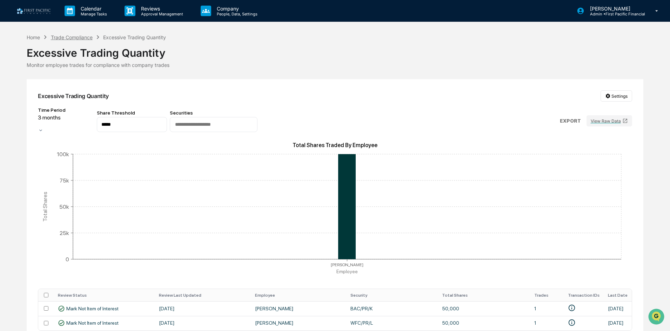
click at [85, 37] on div "Trade Compliance" at bounding box center [72, 37] width 42 height 6
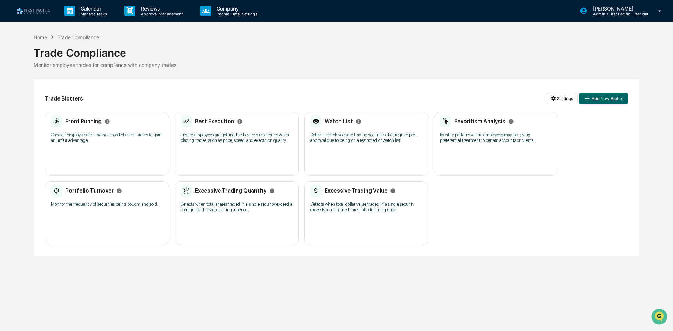
click at [379, 200] on div "Excessive Trading Value Detects when total dollar value traded in a single secu…" at bounding box center [366, 201] width 112 height 33
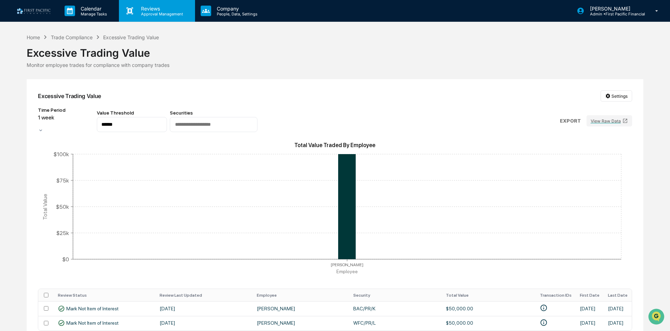
click at [165, 13] on p "Approval Management" at bounding box center [160, 14] width 51 height 5
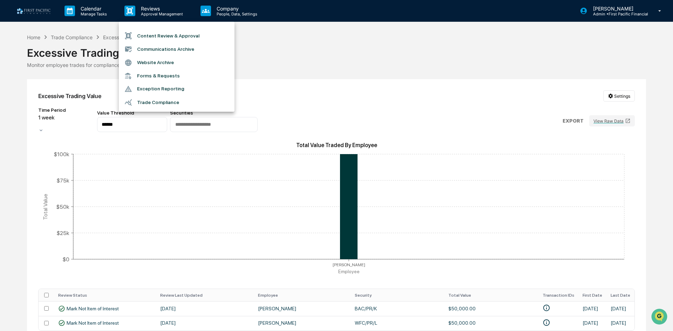
click at [161, 74] on li "Forms & Requests" at bounding box center [177, 75] width 116 height 13
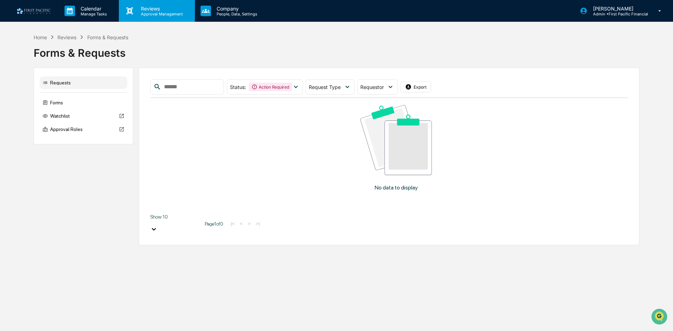
click at [150, 18] on div "Reviews Approval Management" at bounding box center [157, 11] width 76 height 22
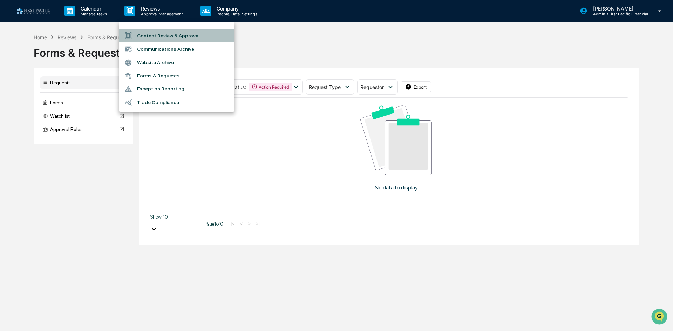
click at [165, 36] on li "Content Review & Approval" at bounding box center [177, 35] width 116 height 13
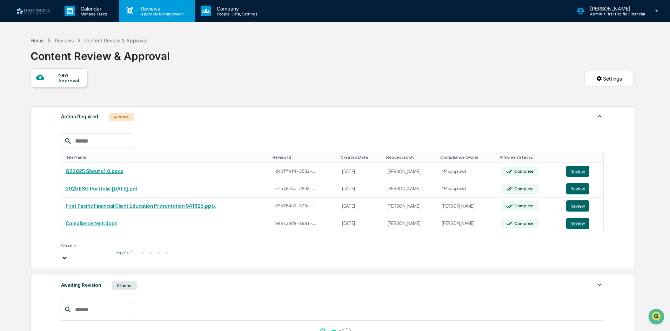
click at [143, 9] on p "Reviews" at bounding box center [160, 9] width 51 height 6
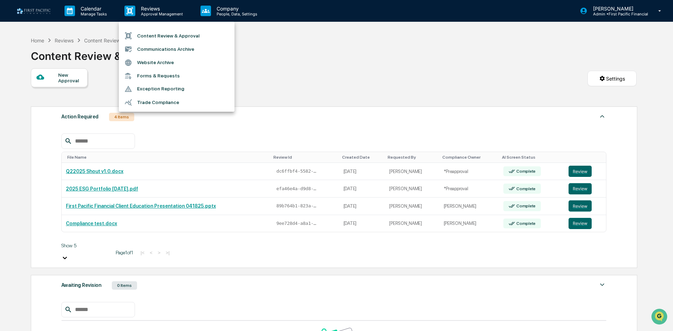
click at [94, 9] on div at bounding box center [336, 165] width 673 height 331
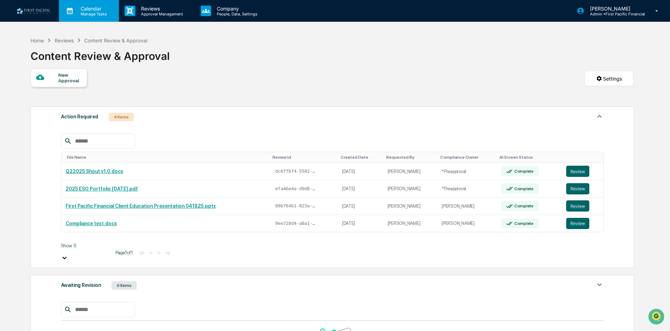
click at [91, 11] on p "Calendar" at bounding box center [92, 9] width 35 height 6
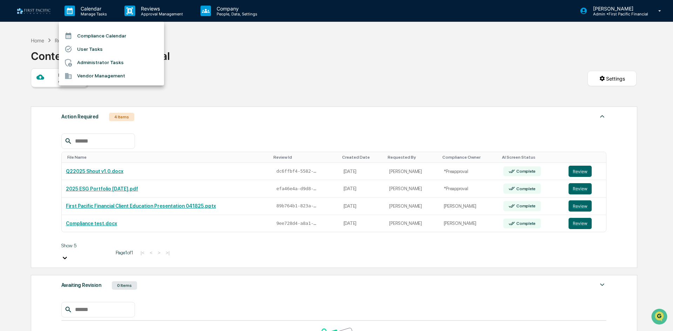
click at [231, 6] on div at bounding box center [336, 165] width 673 height 331
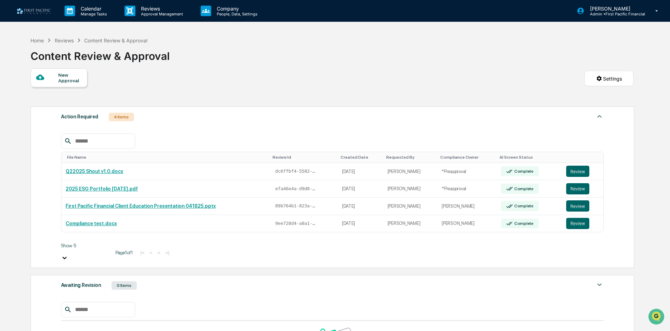
click at [229, 12] on p "People, Data, Settings" at bounding box center [236, 14] width 50 height 5
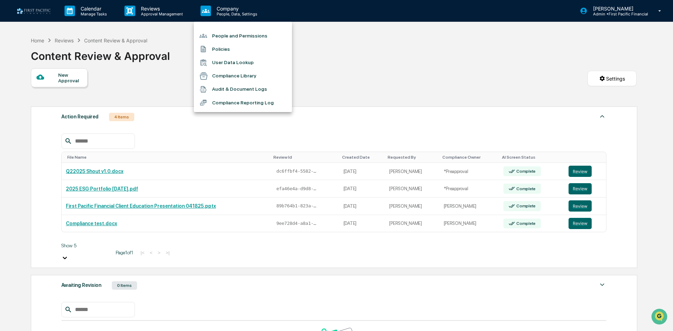
click at [259, 86] on li "Audit & Document Logs" at bounding box center [243, 89] width 98 height 13
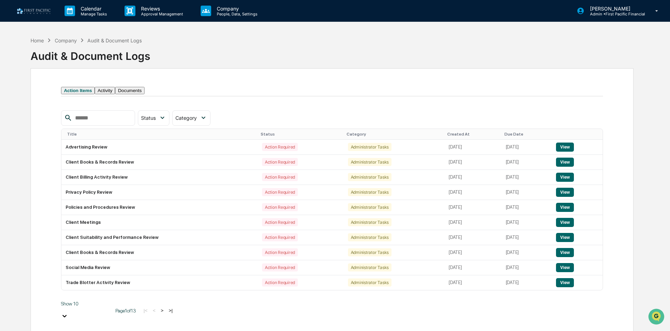
click at [111, 93] on button "Activity" at bounding box center [105, 90] width 20 height 7
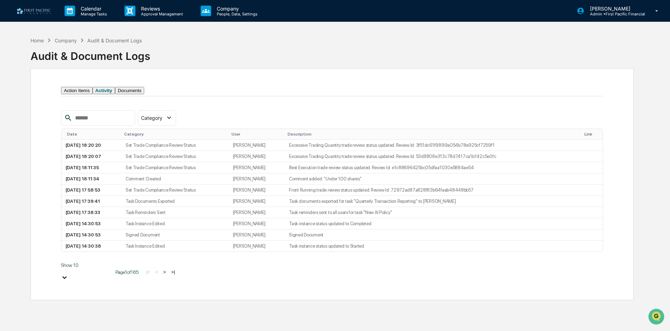
click at [144, 93] on button "Documents" at bounding box center [129, 90] width 29 height 7
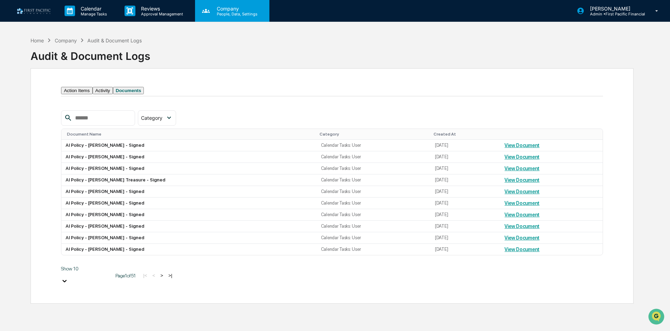
click at [230, 14] on p "People, Data, Settings" at bounding box center [236, 14] width 50 height 5
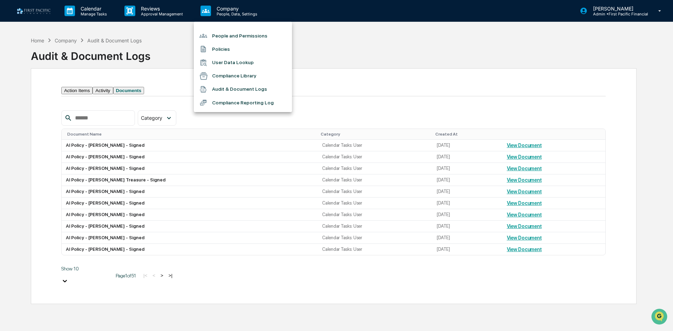
click at [271, 100] on li "Compliance Reporting Log" at bounding box center [243, 102] width 98 height 13
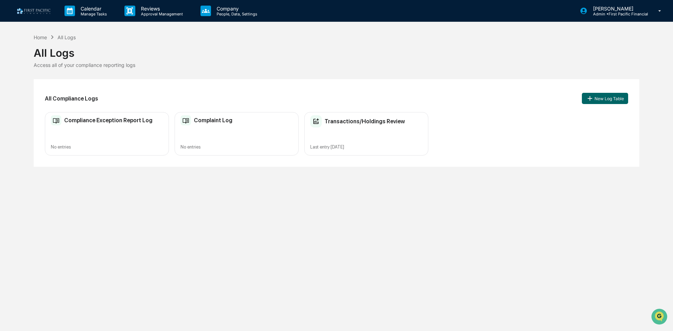
click at [384, 123] on h2 "Transactions/Holdings Review" at bounding box center [365, 121] width 80 height 7
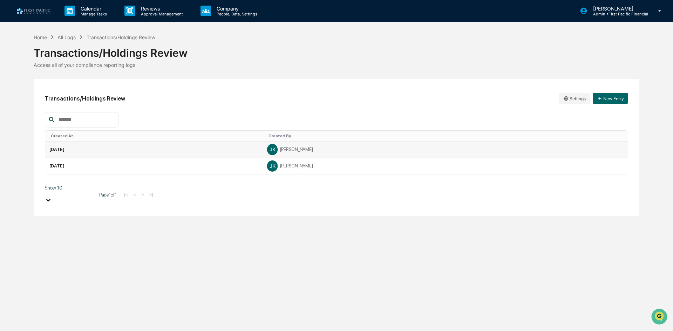
click at [69, 149] on td "May 8, 2025" at bounding box center [154, 150] width 218 height 16
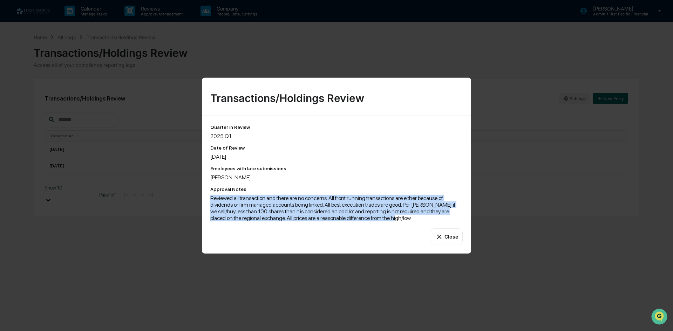
drag, startPoint x: 389, startPoint y: 221, endPoint x: 211, endPoint y: 197, distance: 179.7
click at [211, 197] on div "Reviewed all transaction and there are no concerns. All front running transacti…" at bounding box center [336, 208] width 252 height 27
copy div "Reviewed all transaction and there are no concerns. All front running transacti…"
click at [462, 235] on button "Close" at bounding box center [447, 236] width 32 height 17
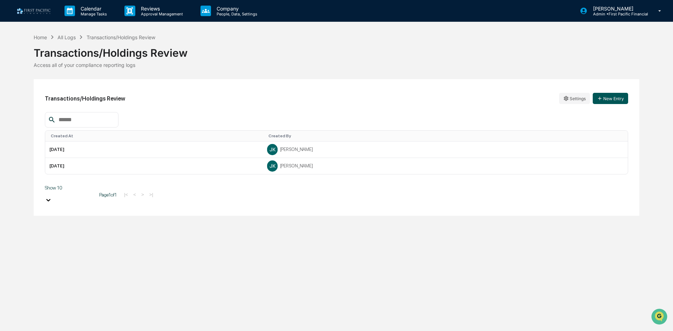
click at [613, 97] on button "New Entry" at bounding box center [610, 98] width 35 height 11
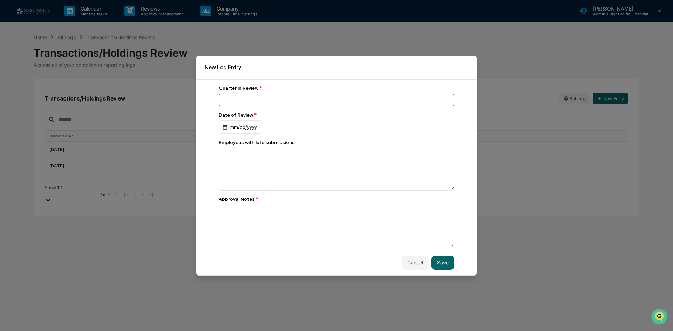
click at [267, 100] on input at bounding box center [337, 100] width 236 height 13
click at [421, 266] on button "Cancel" at bounding box center [415, 263] width 27 height 14
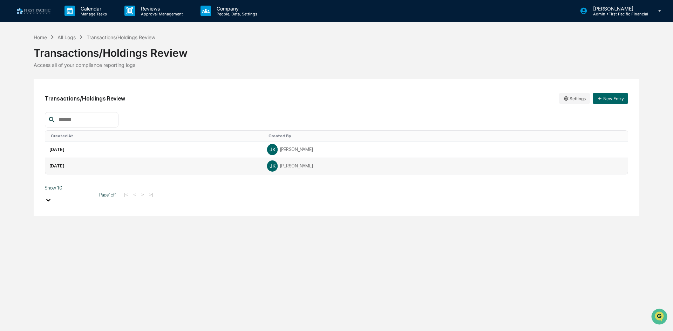
click at [316, 167] on div "JK Jackie Kruger" at bounding box center [445, 166] width 357 height 11
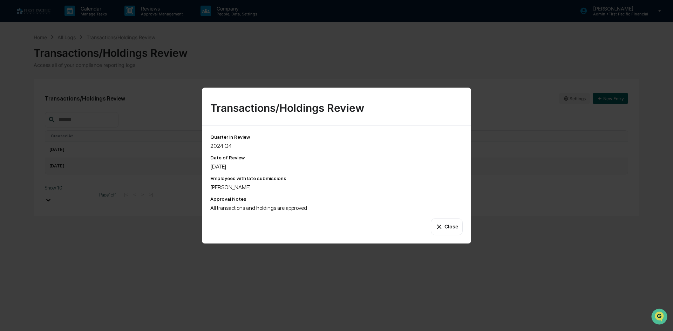
click at [562, 235] on div "Transactions/Holdings Review Quarter in Review 2024 Q4 Date of Review 2/19/25 E…" at bounding box center [336, 165] width 673 height 331
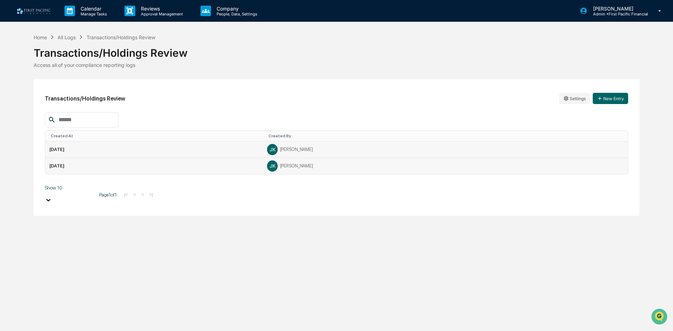
click at [328, 150] on div "JK Jackie Kruger" at bounding box center [445, 149] width 357 height 11
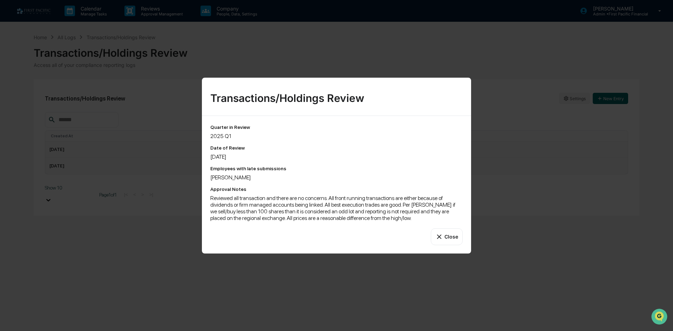
click at [494, 167] on div "Transactions/Holdings Review Quarter in Review 2025 Q1 Date of Review 5/8/25 Em…" at bounding box center [336, 165] width 673 height 331
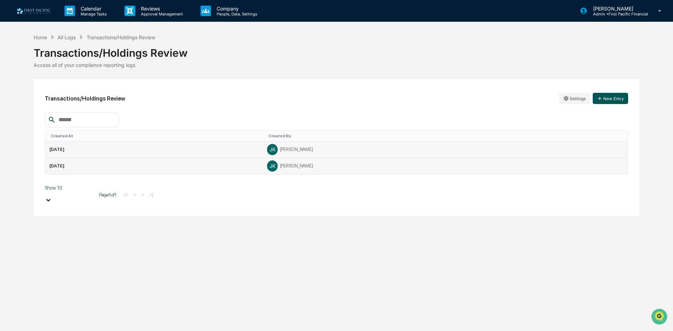
click at [628, 98] on button "New Entry" at bounding box center [610, 98] width 35 height 11
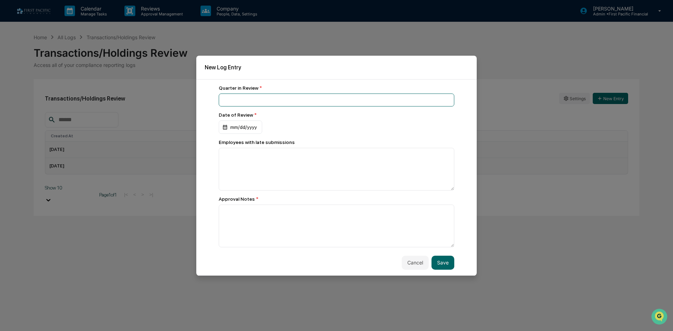
click at [294, 97] on input at bounding box center [337, 100] width 236 height 13
type input "*******"
click at [251, 123] on div "mm/dd/yyyy" at bounding box center [240, 127] width 43 height 13
click at [255, 157] on textarea at bounding box center [337, 169] width 236 height 43
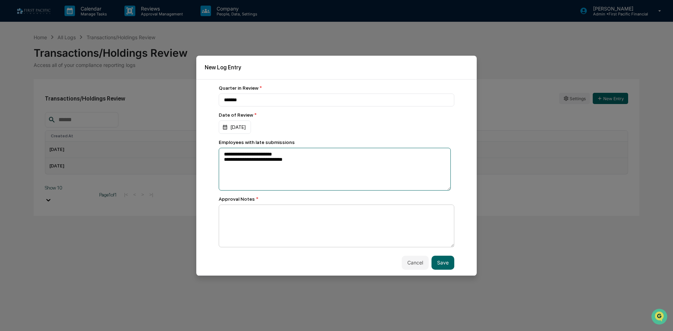
type textarea "**********"
drag, startPoint x: 261, startPoint y: 220, endPoint x: 259, endPoint y: 216, distance: 4.6
click at [260, 191] on textarea at bounding box center [335, 169] width 232 height 43
paste textarea "**********"
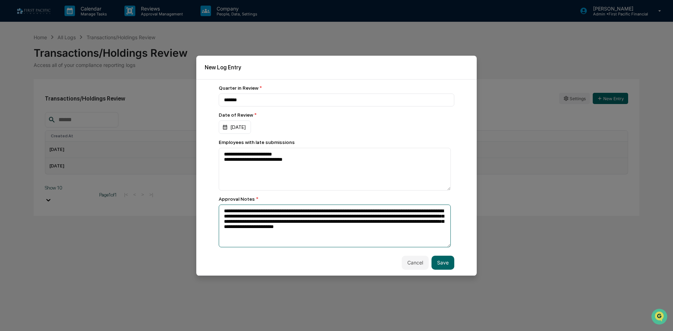
drag, startPoint x: 329, startPoint y: 211, endPoint x: 325, endPoint y: 217, distance: 7.8
click at [325, 191] on textarea "**********" at bounding box center [335, 169] width 232 height 43
type textarea "**********"
click at [441, 264] on button "Save" at bounding box center [443, 263] width 23 height 14
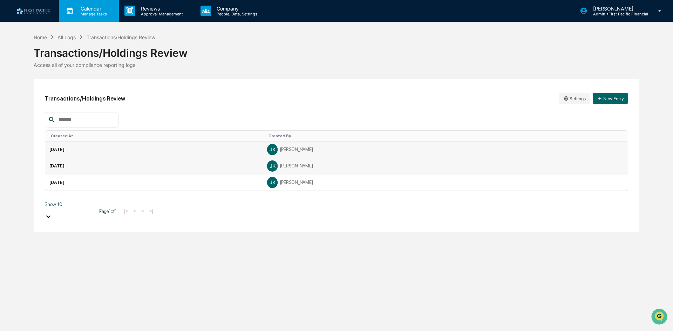
click at [93, 11] on p "Calendar" at bounding box center [92, 9] width 35 height 6
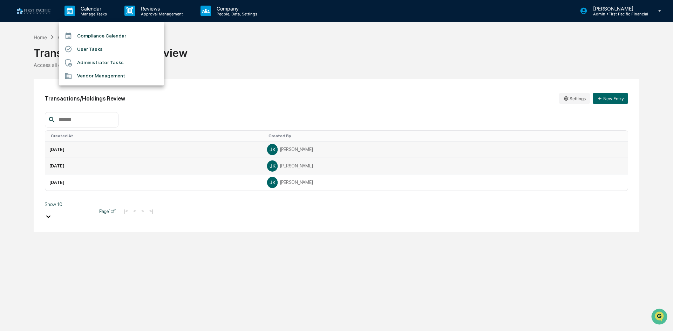
click at [143, 13] on div at bounding box center [336, 165] width 673 height 331
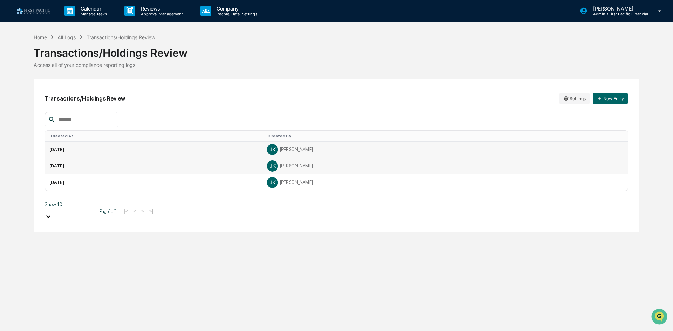
click at [151, 13] on p "Approval Management" at bounding box center [160, 14] width 51 height 5
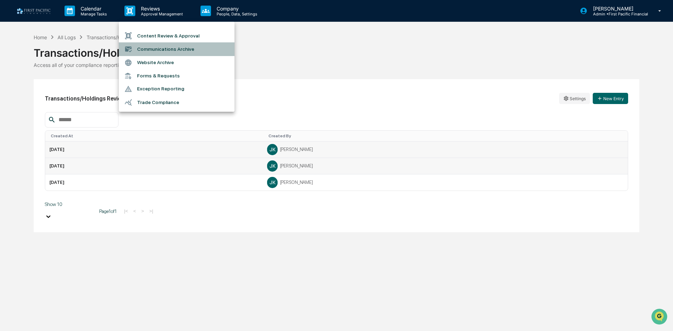
click at [181, 51] on li "Communications Archive" at bounding box center [177, 48] width 116 height 13
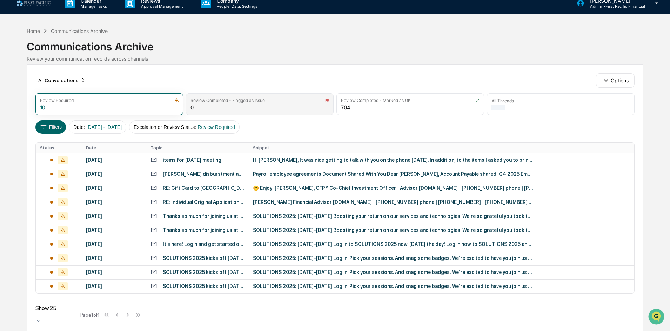
scroll to position [10, 0]
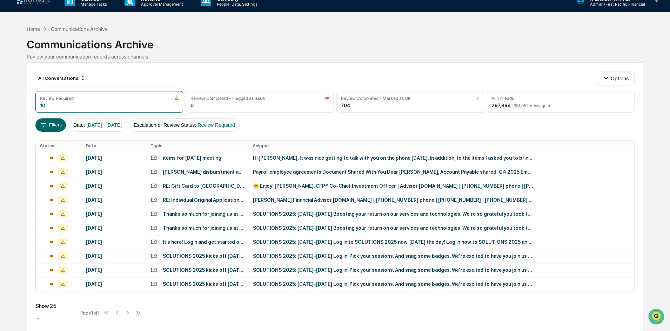
click at [221, 157] on div "items for Tues 8/26 meeting" at bounding box center [192, 158] width 59 height 6
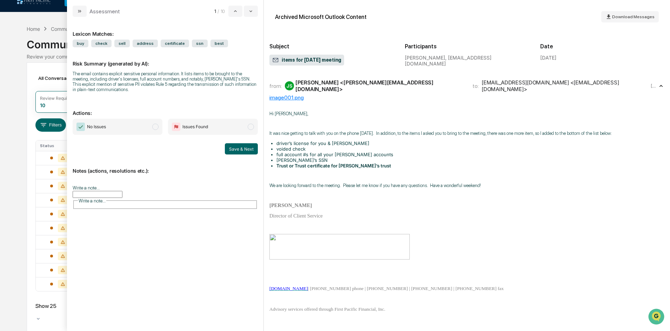
click at [157, 127] on span "modal" at bounding box center [155, 127] width 6 height 6
click at [240, 148] on button "Save & Next" at bounding box center [241, 148] width 33 height 11
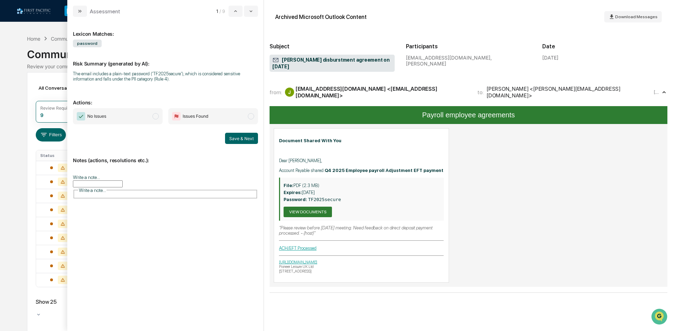
click at [122, 122] on span "No Issues" at bounding box center [118, 116] width 90 height 16
click at [248, 140] on button "Save & Next" at bounding box center [241, 138] width 33 height 11
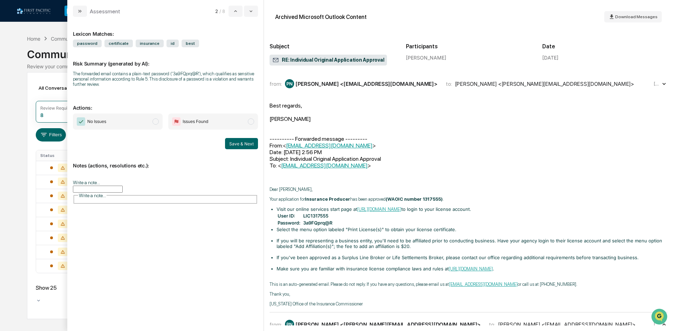
click at [127, 121] on span "No Issues" at bounding box center [118, 122] width 90 height 16
click at [236, 143] on button "Save & Next" at bounding box center [241, 143] width 33 height 11
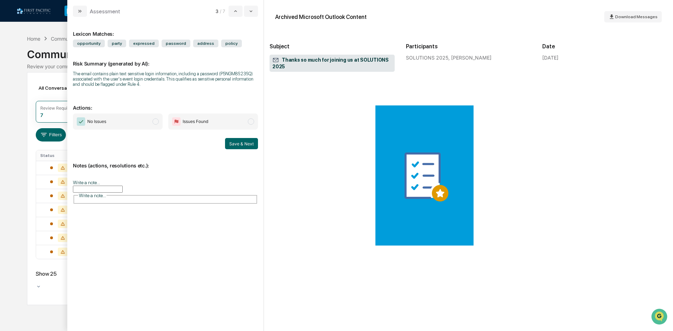
scroll to position [421, 0]
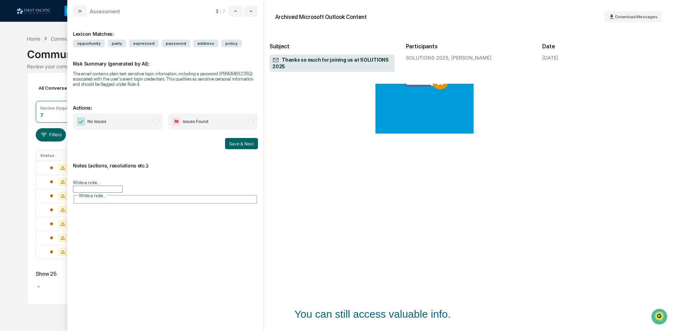
click at [120, 127] on span "No Issues" at bounding box center [118, 122] width 90 height 16
click at [249, 140] on button "Save & Next" at bounding box center [241, 143] width 33 height 11
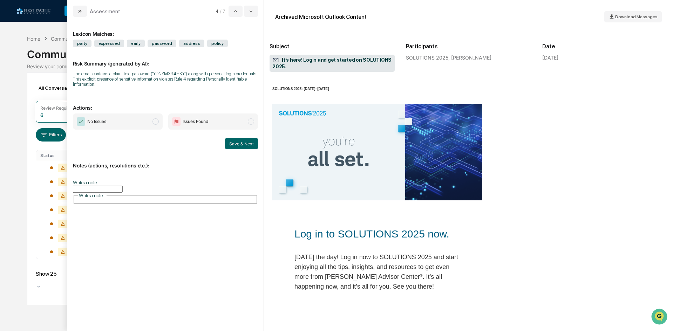
scroll to position [70, 0]
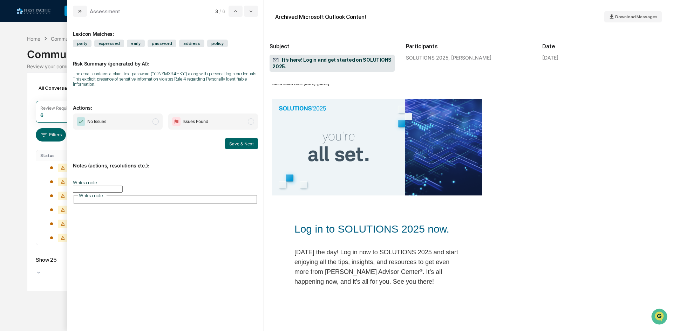
click at [133, 116] on span "No Issues" at bounding box center [118, 122] width 90 height 16
click at [239, 144] on button "Save & Next" at bounding box center [241, 143] width 33 height 11
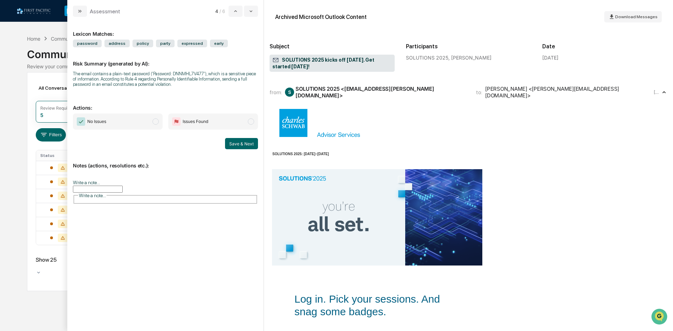
click at [128, 123] on span "No Issues" at bounding box center [118, 122] width 90 height 16
click at [237, 146] on button "Save & Next" at bounding box center [241, 143] width 33 height 11
click at [136, 124] on span "No Issues" at bounding box center [118, 122] width 90 height 16
click at [245, 144] on button "Save & Next" at bounding box center [241, 143] width 33 height 11
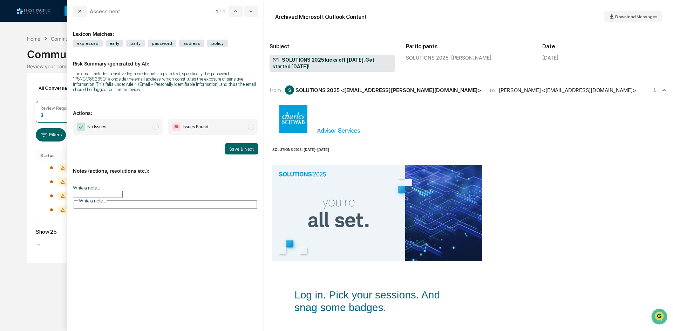
click at [147, 126] on span "No Issues" at bounding box center [118, 127] width 90 height 16
click at [242, 148] on button "Save & Next" at bounding box center [241, 148] width 33 height 11
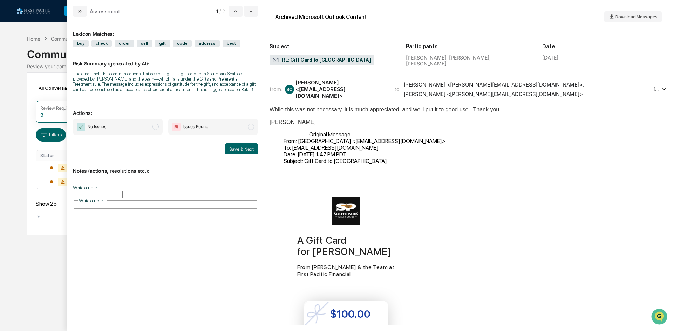
click at [130, 130] on span "No Issues" at bounding box center [118, 127] width 90 height 16
click at [244, 148] on button "Save & Next" at bounding box center [241, 148] width 33 height 11
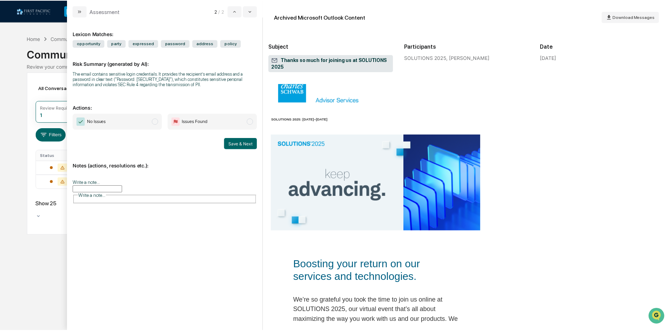
scroll to position [175, 0]
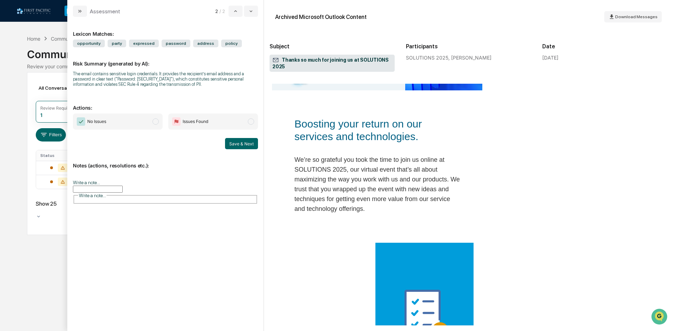
click at [116, 116] on span "No Issues" at bounding box center [118, 122] width 90 height 16
click at [252, 142] on button "Save & Next" at bounding box center [241, 143] width 33 height 11
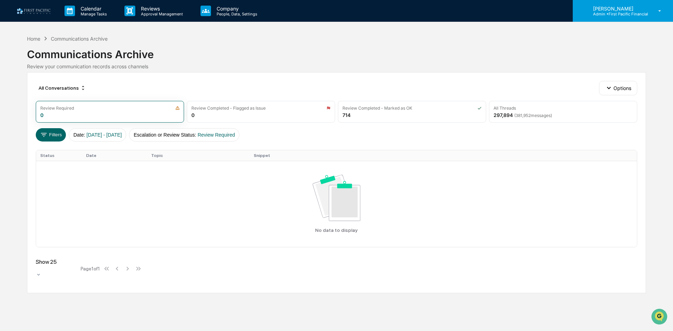
click at [622, 14] on p "Admin • First Pacific Financial" at bounding box center [618, 14] width 61 height 5
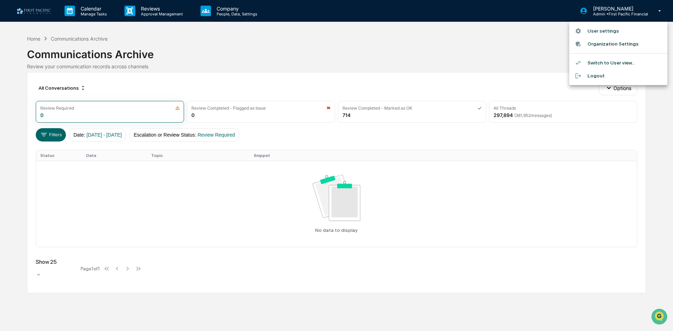
click at [212, 11] on div at bounding box center [336, 165] width 673 height 331
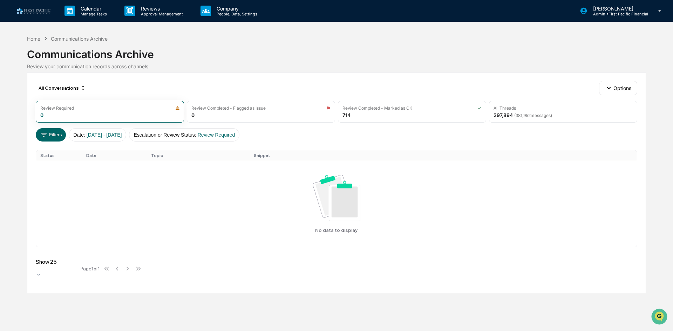
click at [232, 11] on p "Company" at bounding box center [236, 9] width 50 height 6
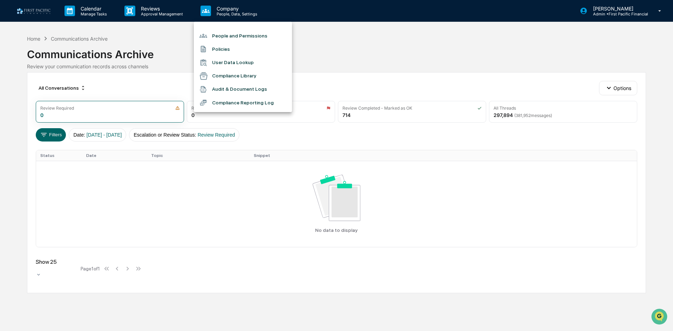
click at [157, 8] on div at bounding box center [336, 165] width 673 height 331
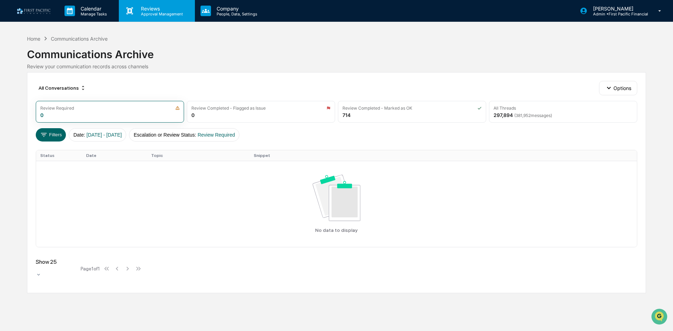
click at [151, 12] on p "Approval Management" at bounding box center [160, 14] width 51 height 5
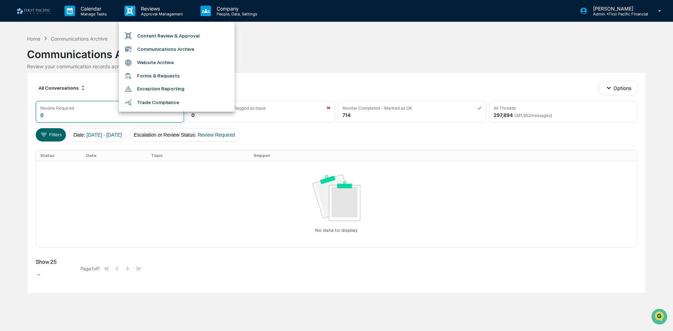
click at [85, 13] on div at bounding box center [336, 165] width 673 height 331
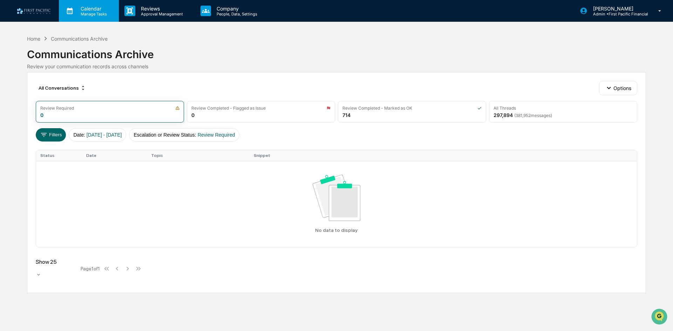
click at [92, 14] on p "Manage Tasks" at bounding box center [92, 14] width 35 height 5
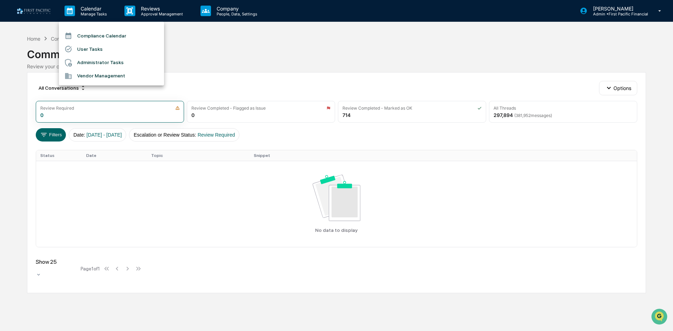
click at [110, 73] on li "Vendor Management" at bounding box center [111, 75] width 105 height 13
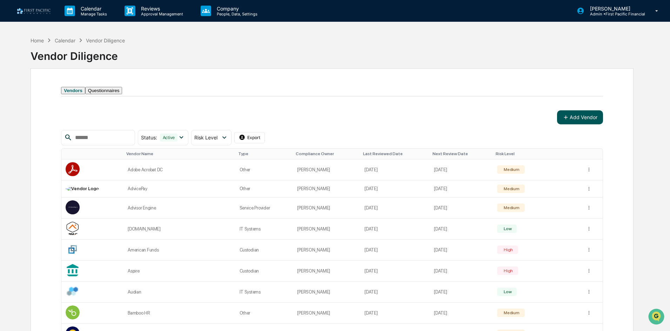
click at [593, 123] on button "Add Vendor" at bounding box center [580, 117] width 46 height 14
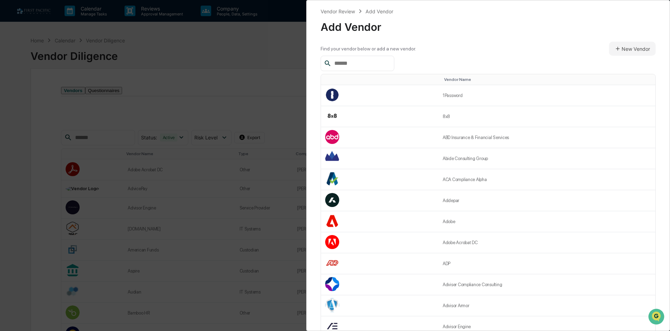
click at [358, 64] on input "text" at bounding box center [361, 63] width 60 height 9
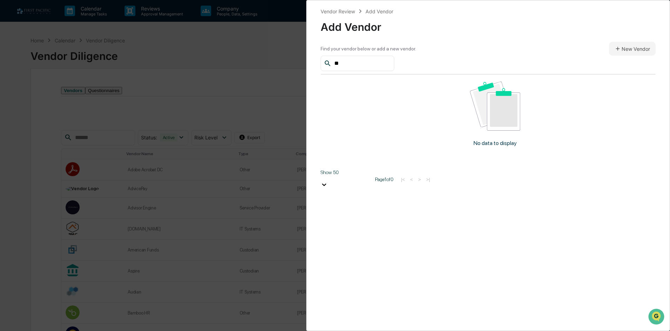
type input "*"
type input "******"
click at [635, 46] on button "New Vendor" at bounding box center [632, 49] width 47 height 14
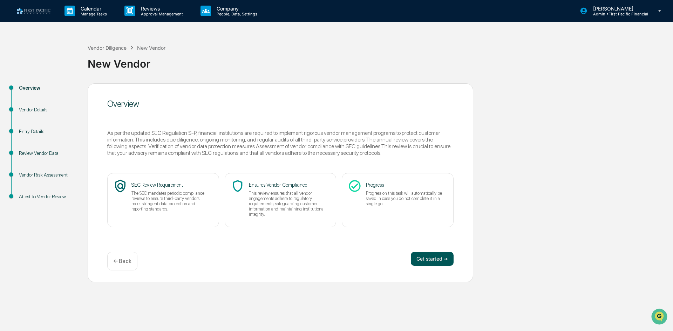
click at [427, 255] on button "Get started ➔" at bounding box center [432, 259] width 43 height 14
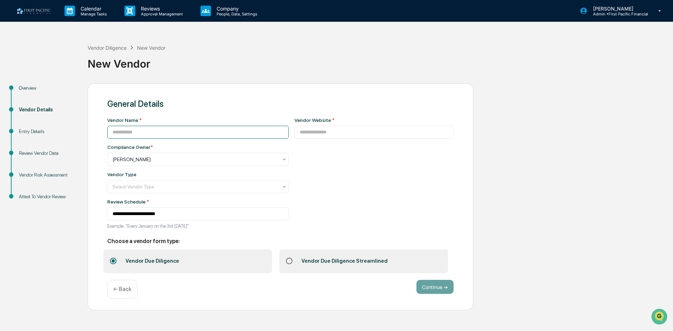
click at [158, 133] on input at bounding box center [198, 132] width 182 height 13
type input "******"
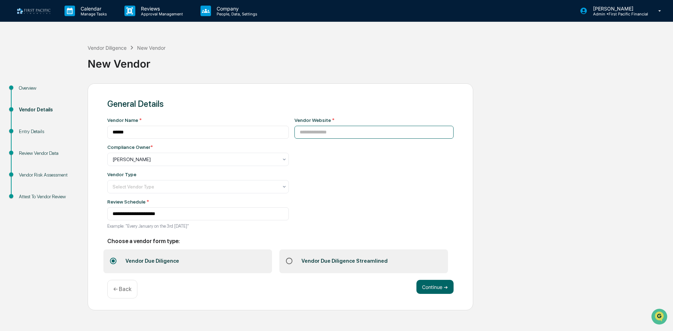
click at [373, 129] on input at bounding box center [375, 132] width 160 height 13
paste input "**********"
type input "**********"
click at [177, 163] on div at bounding box center [196, 159] width 166 height 7
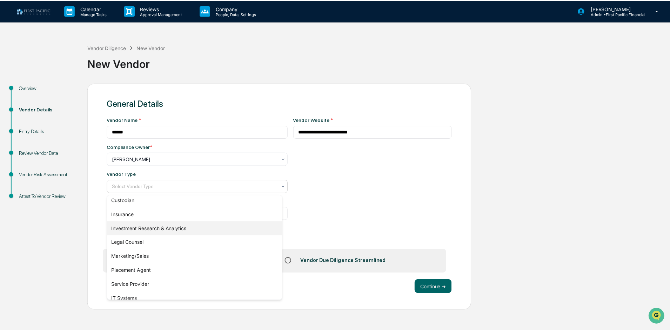
scroll to position [70, 0]
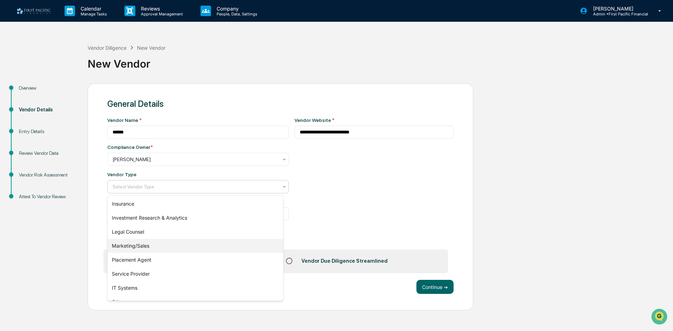
click at [158, 245] on div "Marketing/Sales" at bounding box center [196, 246] width 176 height 14
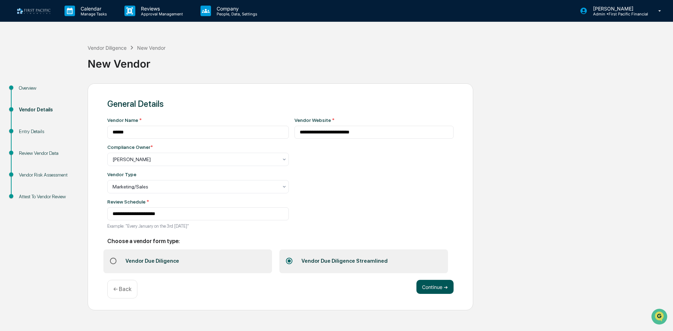
click at [444, 282] on button "Continue ➔" at bounding box center [435, 287] width 37 height 14
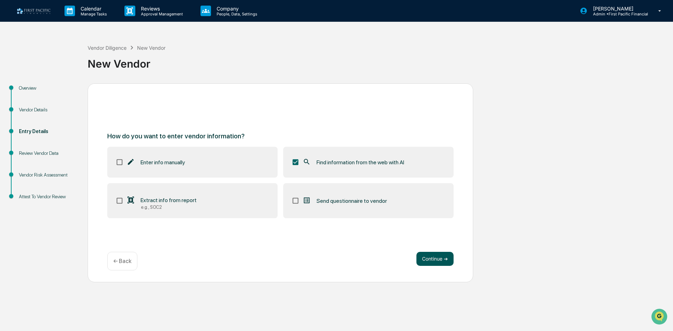
click at [438, 259] on button "Continue ➔" at bounding box center [435, 259] width 37 height 14
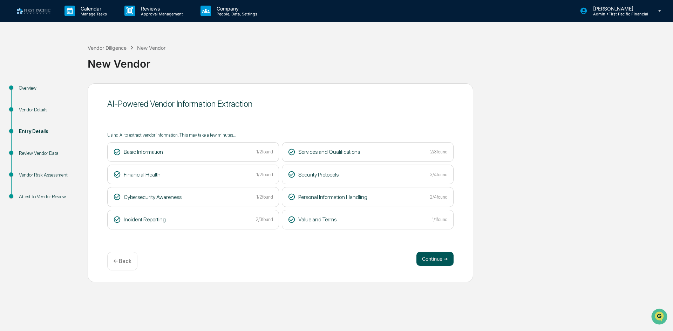
click at [432, 260] on button "Continue ➔" at bounding box center [435, 259] width 37 height 14
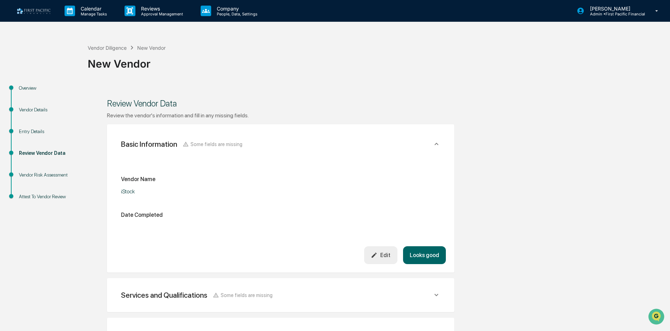
click at [393, 255] on button "Edit" at bounding box center [380, 255] width 33 height 18
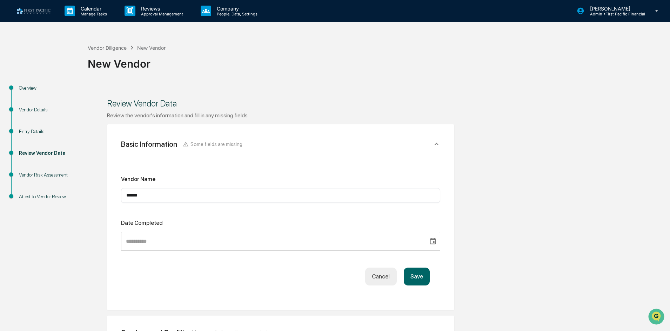
type input "**********"
click at [178, 243] on input "**********" at bounding box center [272, 241] width 302 height 19
click at [436, 241] on icon "Choose date" at bounding box center [433, 242] width 8 height 8
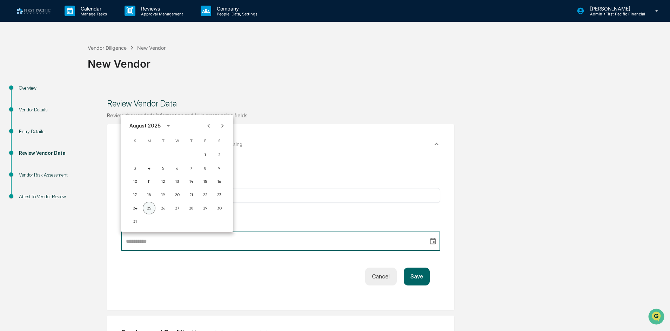
click at [150, 207] on button "25" at bounding box center [149, 208] width 13 height 13
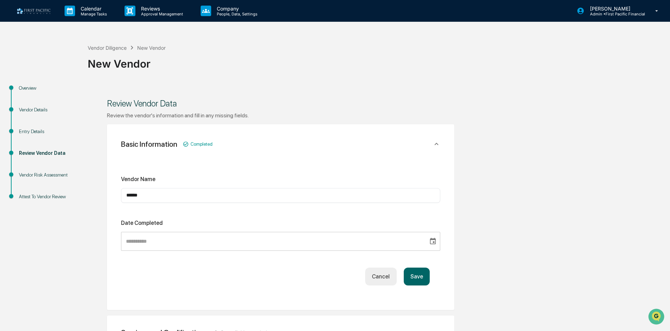
type input "**********"
click at [426, 275] on button "Save" at bounding box center [417, 277] width 26 height 18
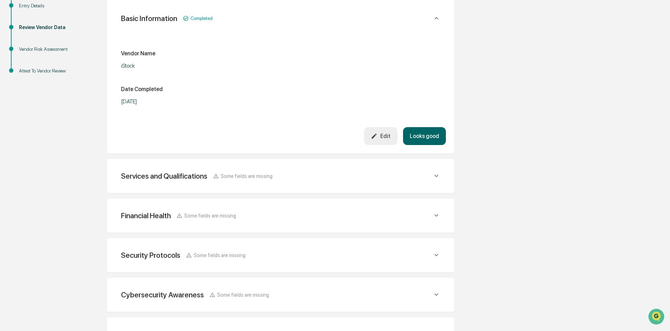
scroll to position [140, 0]
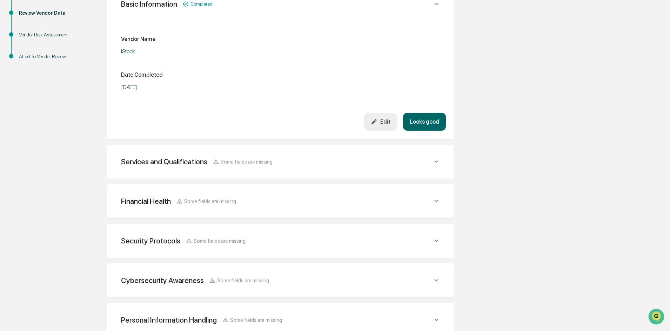
click at [426, 123] on button "Looks good" at bounding box center [424, 122] width 43 height 18
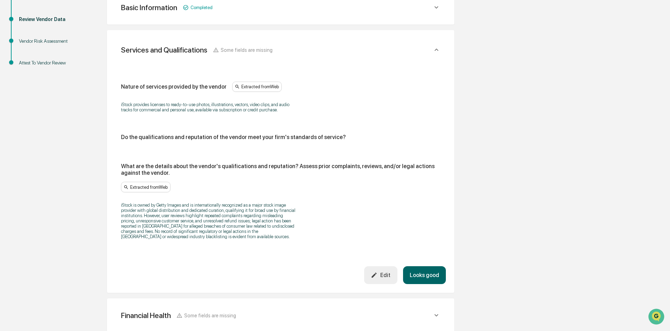
scroll to position [124, 0]
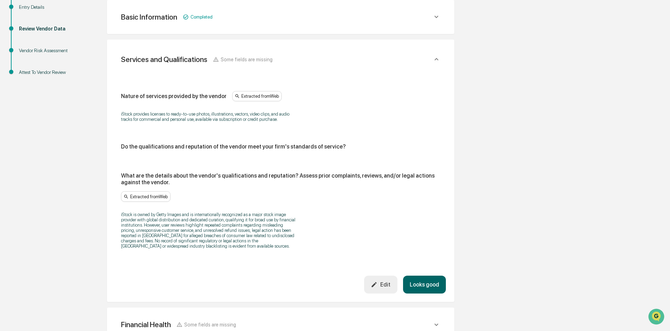
click at [381, 286] on div "Edit" at bounding box center [381, 285] width 20 height 7
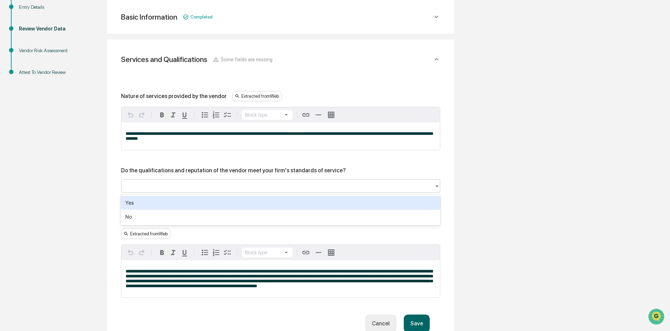
click at [204, 190] on div at bounding box center [278, 186] width 306 height 8
click at [134, 204] on div "Yes" at bounding box center [280, 203] width 319 height 14
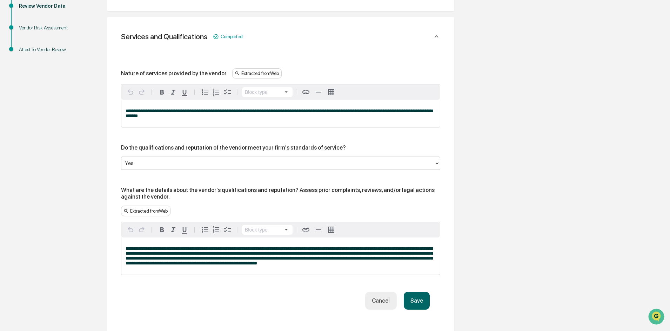
scroll to position [160, 0]
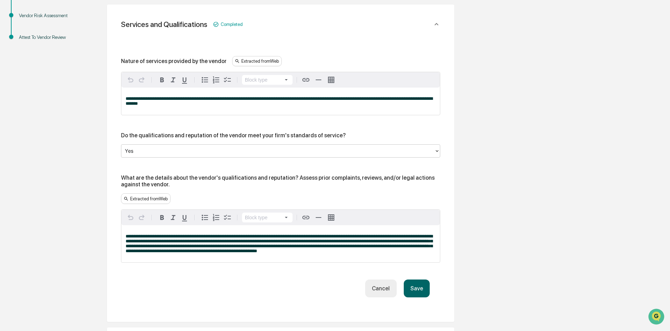
click at [425, 292] on button "Save" at bounding box center [417, 289] width 26 height 18
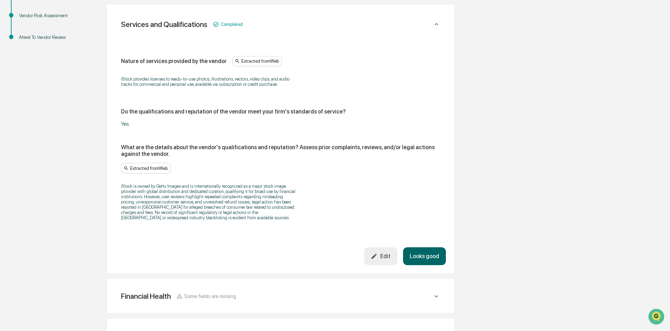
click at [428, 255] on button "Looks good" at bounding box center [424, 257] width 43 height 18
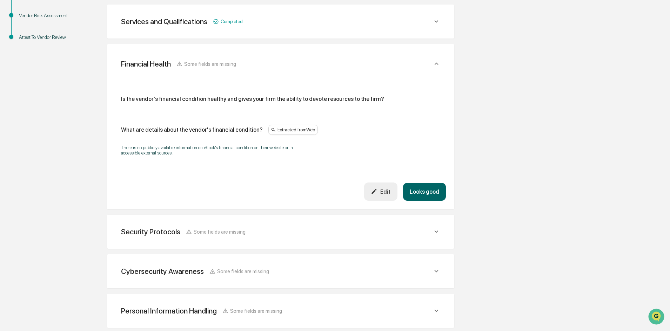
scroll to position [164, 0]
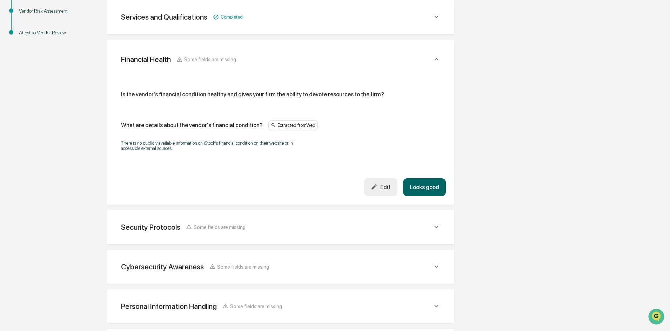
click at [376, 188] on icon "button" at bounding box center [374, 187] width 5 height 5
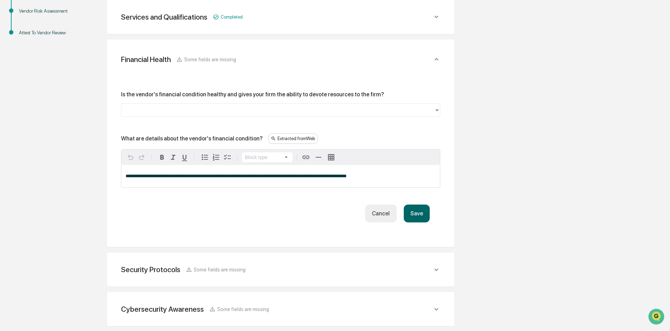
click at [160, 111] on div at bounding box center [278, 110] width 306 height 8
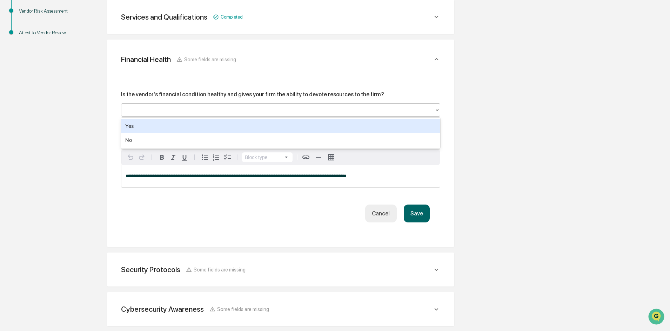
click at [160, 111] on div at bounding box center [278, 110] width 306 height 8
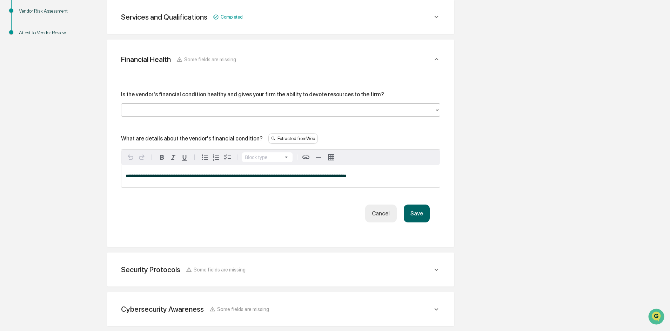
click at [416, 210] on button "Save" at bounding box center [417, 214] width 26 height 18
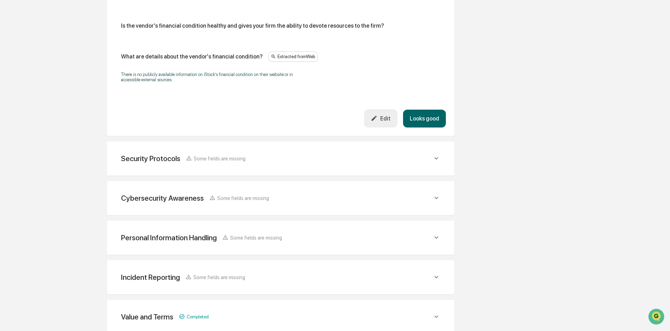
scroll to position [234, 0]
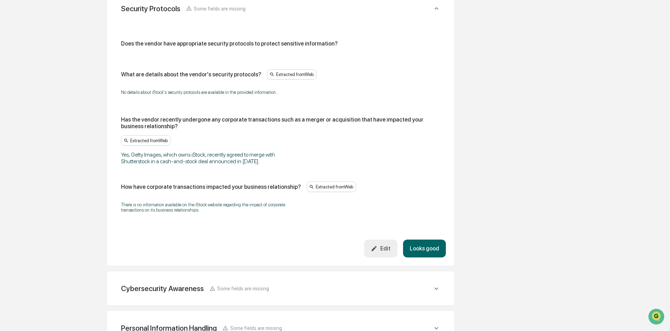
scroll to position [410, 0]
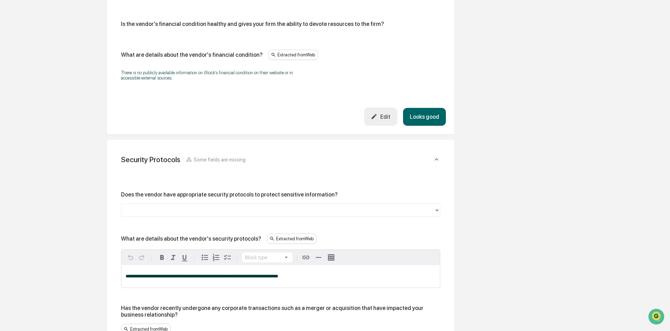
scroll to position [234, 0]
drag, startPoint x: 284, startPoint y: 279, endPoint x: 110, endPoint y: 283, distance: 174.0
click at [112, 283] on div "**********" at bounding box center [280, 312] width 347 height 344
click at [289, 276] on p "**********" at bounding box center [281, 277] width 310 height 5
drag, startPoint x: 292, startPoint y: 275, endPoint x: 102, endPoint y: 277, distance: 190.8
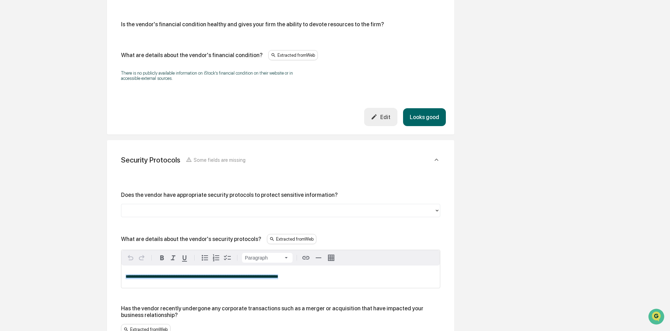
click at [102, 277] on div "Review Vendor Data Review the vendor's information and fill in any missing fiel…" at bounding box center [281, 264] width 386 height 831
click at [154, 277] on span "**********" at bounding box center [202, 277] width 153 height 5
click at [157, 277] on span "**********" at bounding box center [202, 277] width 153 height 5
drag, startPoint x: 265, startPoint y: 278, endPoint x: 137, endPoint y: 279, distance: 127.3
click at [137, 279] on p "**********" at bounding box center [281, 277] width 310 height 5
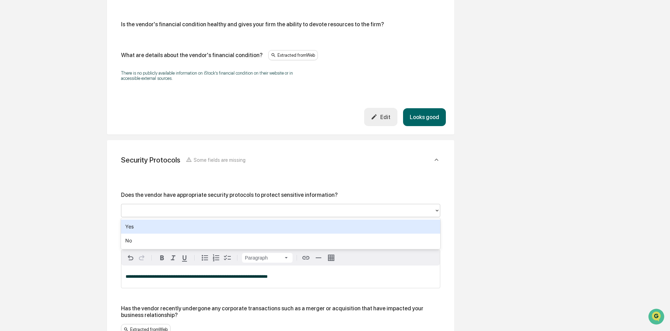
click at [231, 211] on div at bounding box center [278, 211] width 306 height 8
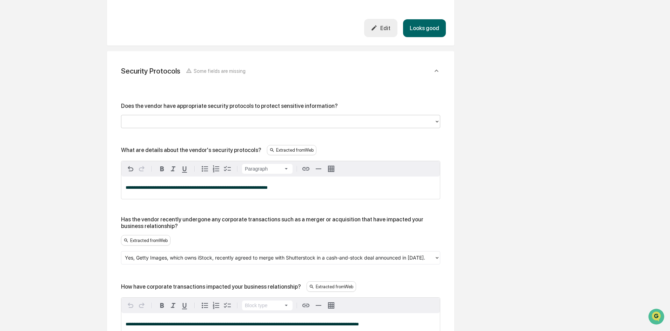
scroll to position [339, 0]
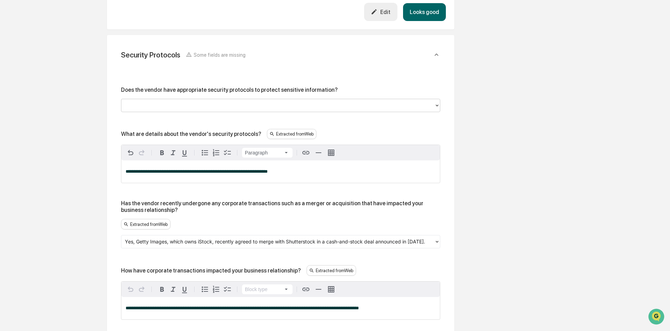
click at [280, 241] on div at bounding box center [278, 242] width 306 height 8
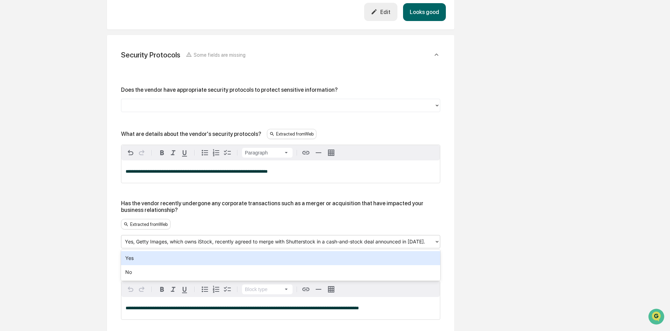
click at [280, 241] on div at bounding box center [278, 242] width 306 height 8
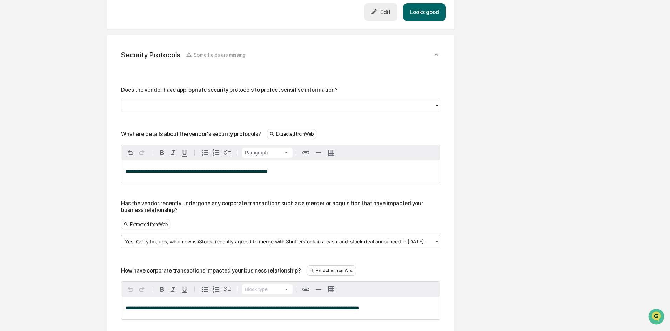
click at [437, 242] on icon at bounding box center [437, 242] width 6 height 6
click at [148, 227] on div "Extracted from Web" at bounding box center [145, 224] width 49 height 11
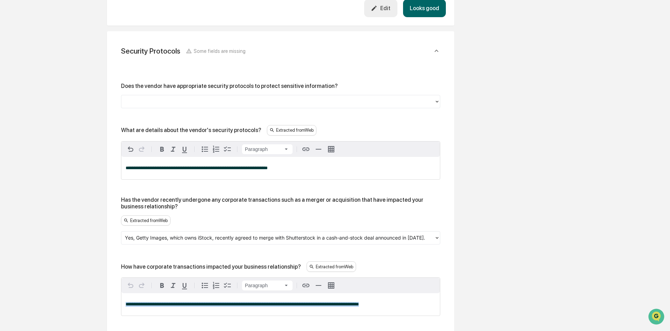
drag, startPoint x: 394, startPoint y: 305, endPoint x: 77, endPoint y: 298, distance: 317.1
click at [78, 298] on div "Overview Vendor Details Entry Details Review Vendor Data Vendor Risk Assessment…" at bounding box center [335, 157] width 663 height 827
click at [234, 241] on div at bounding box center [278, 238] width 306 height 8
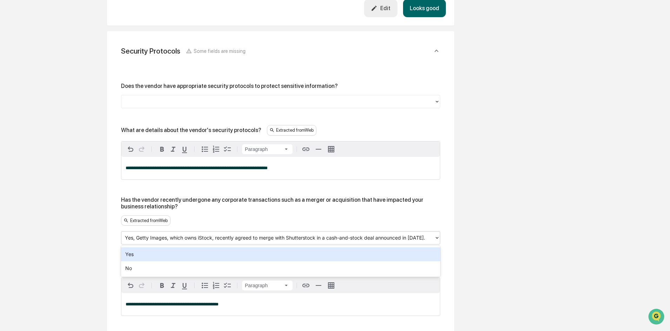
click at [170, 256] on div "Yes" at bounding box center [280, 255] width 319 height 14
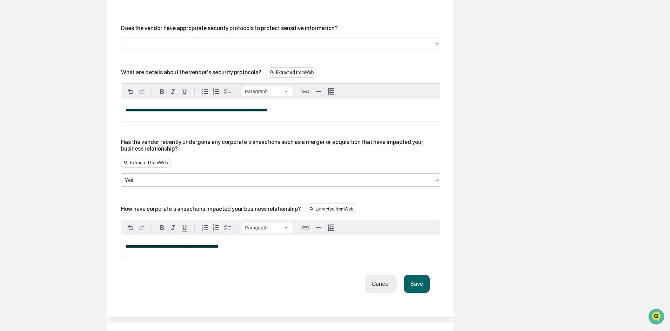
scroll to position [410, 0]
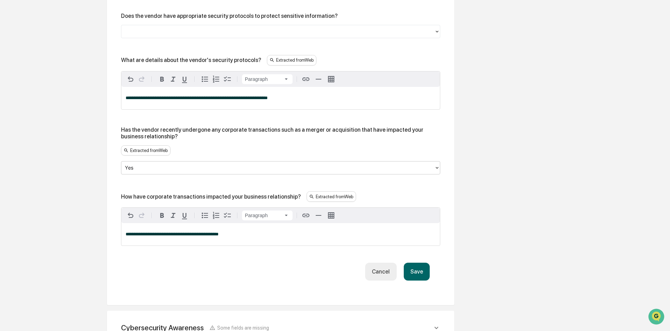
click at [232, 232] on div "**********" at bounding box center [280, 234] width 318 height 22
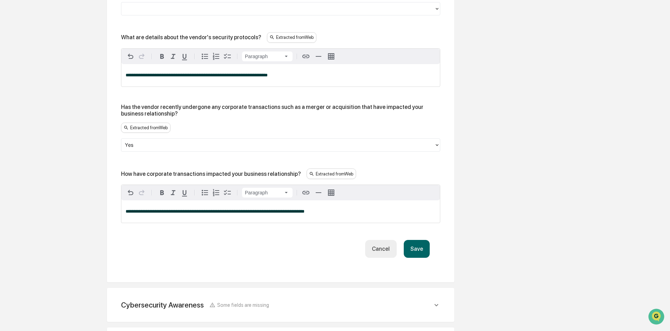
scroll to position [445, 0]
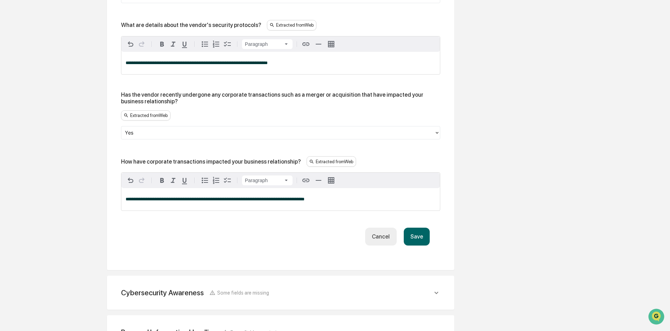
click at [419, 236] on button "Save" at bounding box center [417, 237] width 26 height 18
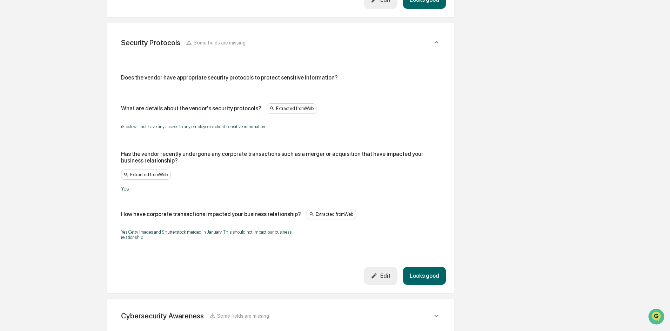
scroll to position [339, 0]
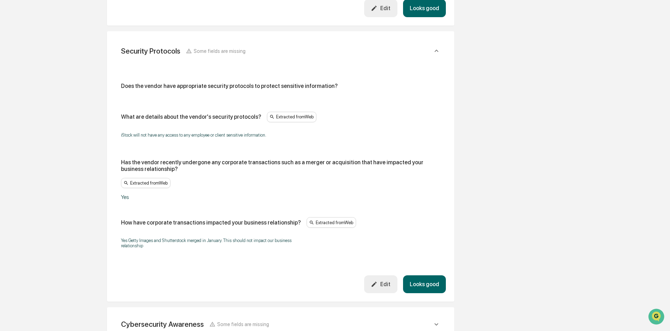
click at [425, 17] on button "Looks good" at bounding box center [424, 8] width 43 height 18
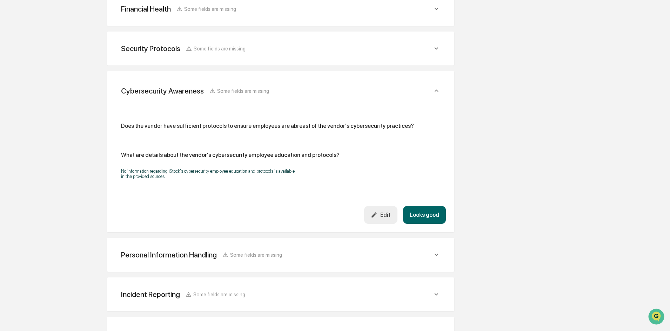
scroll to position [199, 0]
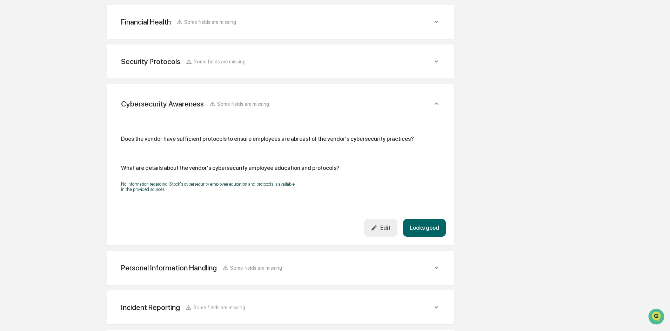
click at [390, 229] on div "Edit" at bounding box center [381, 228] width 20 height 7
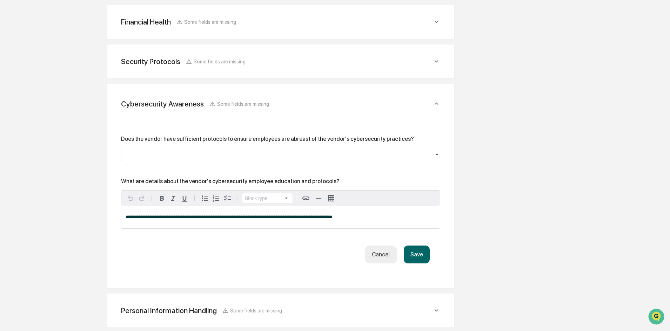
click at [222, 157] on div at bounding box center [278, 154] width 306 height 8
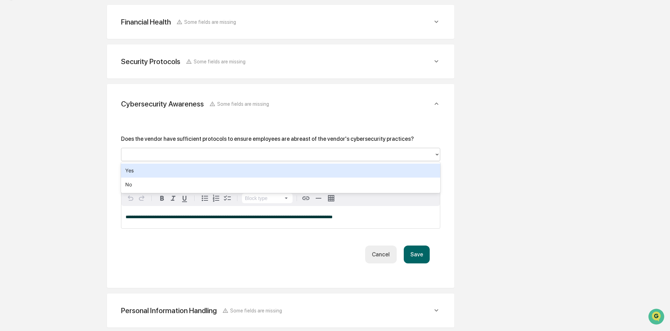
click at [222, 157] on div at bounding box center [278, 154] width 306 height 8
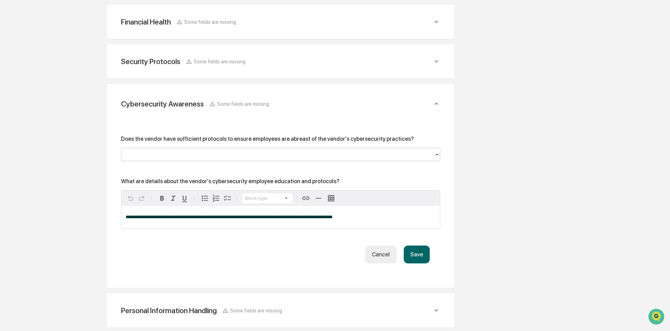
click at [279, 157] on div at bounding box center [278, 154] width 306 height 8
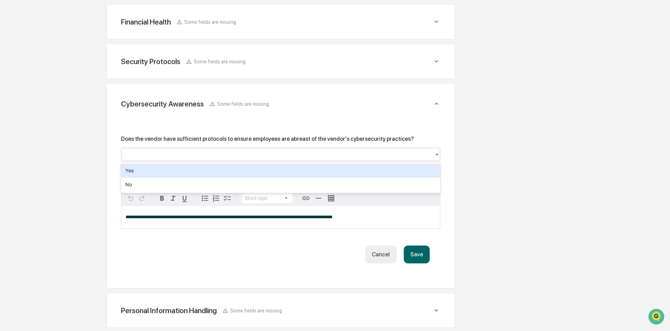
click at [173, 174] on div "Yes" at bounding box center [280, 171] width 319 height 14
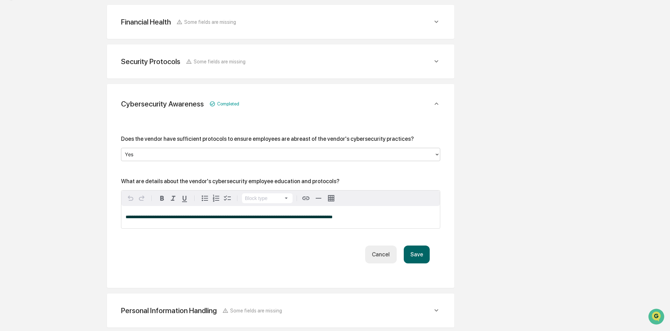
click at [428, 255] on button "Save" at bounding box center [417, 255] width 26 height 18
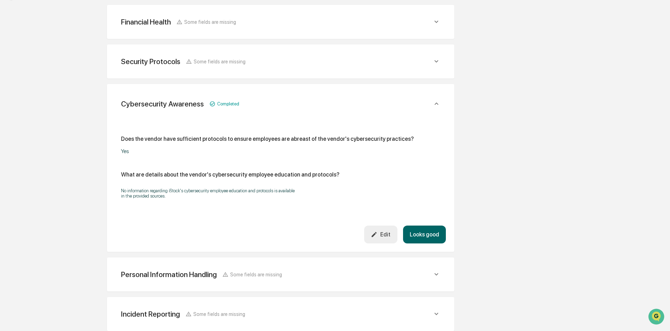
click at [424, 239] on button "Looks good" at bounding box center [424, 235] width 43 height 18
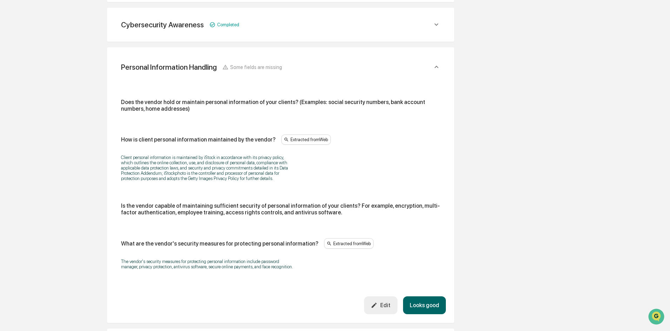
scroll to position [276, 0]
click at [382, 306] on div "Edit" at bounding box center [381, 305] width 20 height 7
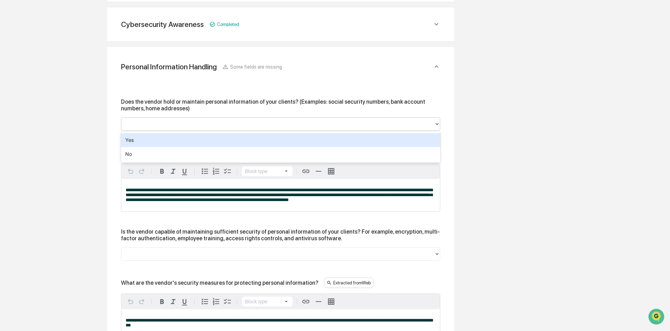
click at [207, 123] on div at bounding box center [278, 124] width 306 height 8
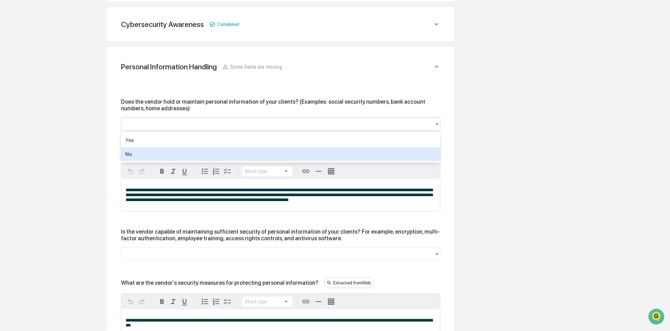
click at [133, 154] on div "No" at bounding box center [280, 154] width 319 height 14
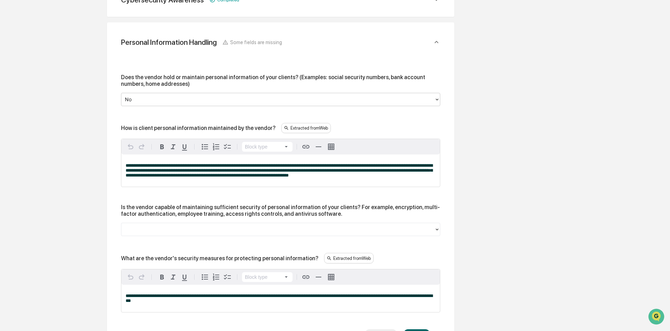
scroll to position [346, 0]
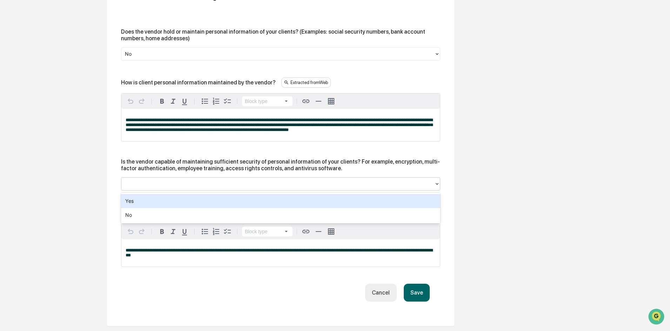
click at [177, 183] on div at bounding box center [278, 184] width 306 height 8
click at [146, 200] on div "Yes" at bounding box center [280, 201] width 319 height 14
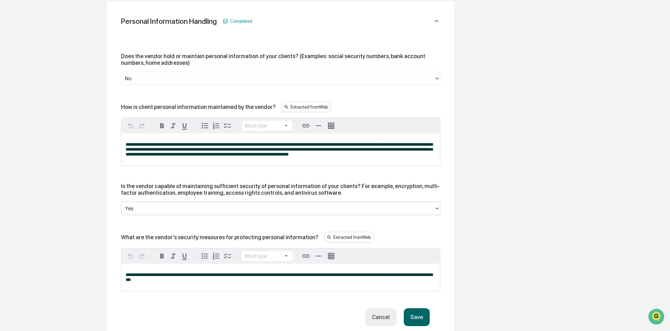
scroll to position [311, 0]
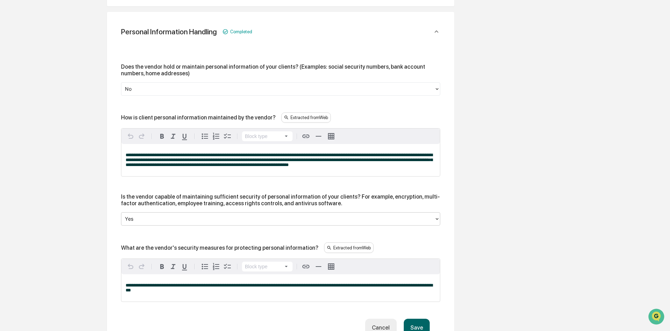
click at [347, 167] on p "**********" at bounding box center [281, 160] width 310 height 15
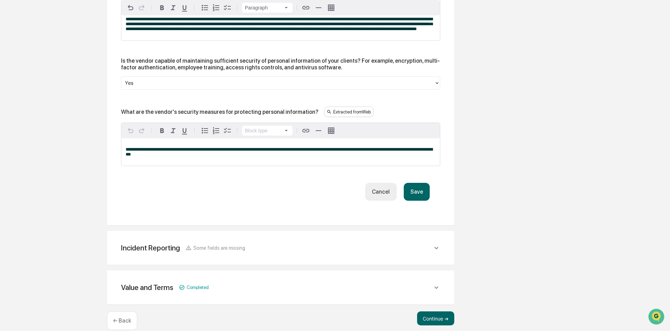
scroll to position [451, 0]
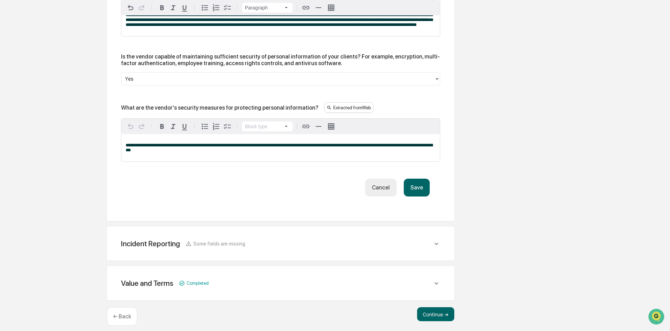
click at [411, 194] on button "Save" at bounding box center [417, 188] width 26 height 18
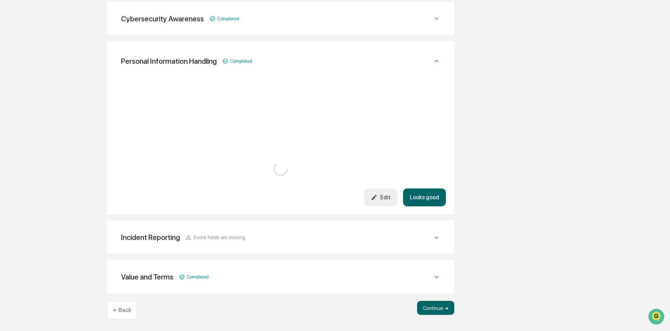
scroll to position [402, 0]
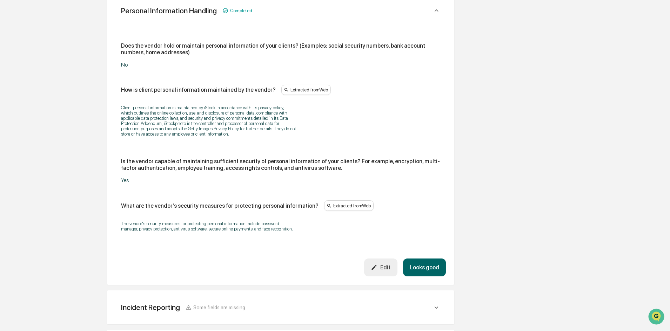
click at [434, 266] on button "Looks good" at bounding box center [424, 268] width 43 height 18
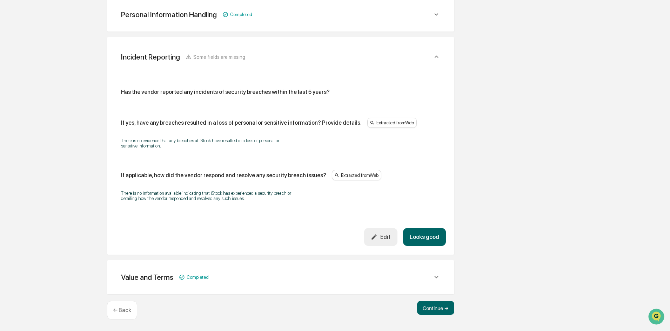
scroll to position [323, 0]
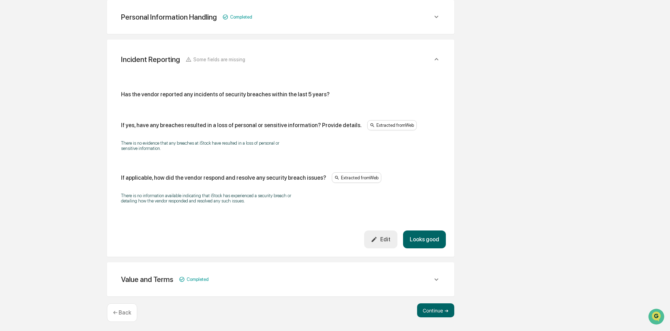
click at [386, 239] on div "Edit" at bounding box center [381, 239] width 20 height 7
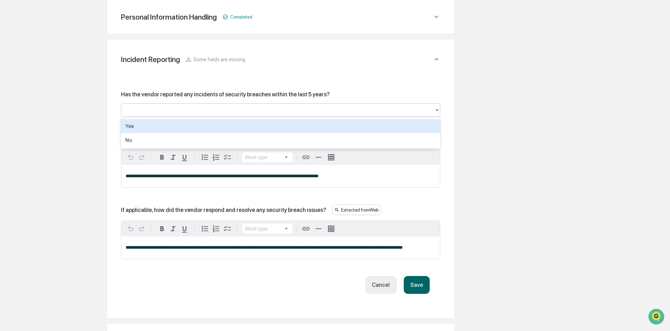
click at [149, 110] on div at bounding box center [278, 110] width 306 height 8
click at [147, 139] on div "No" at bounding box center [280, 140] width 319 height 14
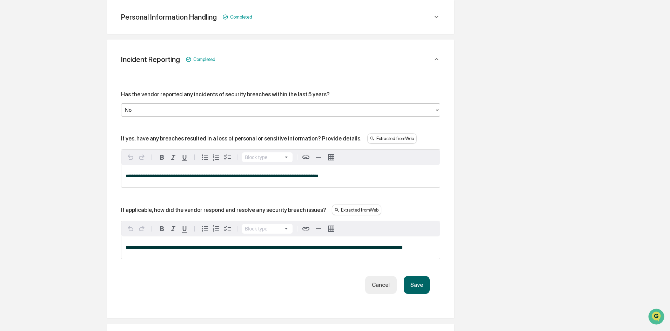
click at [162, 111] on div at bounding box center [278, 110] width 306 height 8
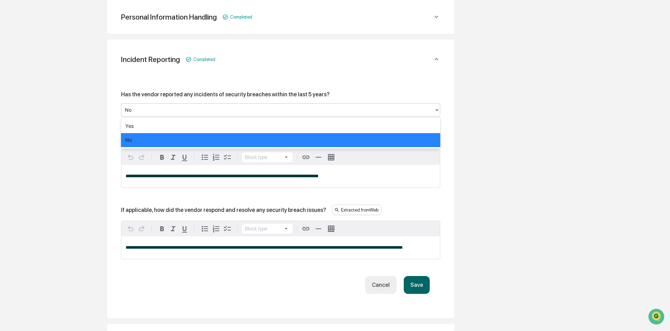
click at [153, 142] on div "No" at bounding box center [280, 140] width 319 height 14
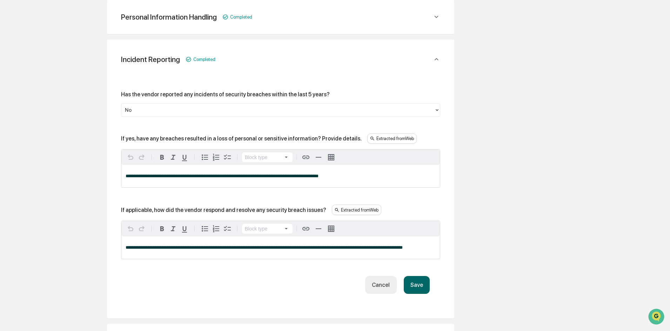
click at [418, 284] on button "Save" at bounding box center [417, 285] width 26 height 18
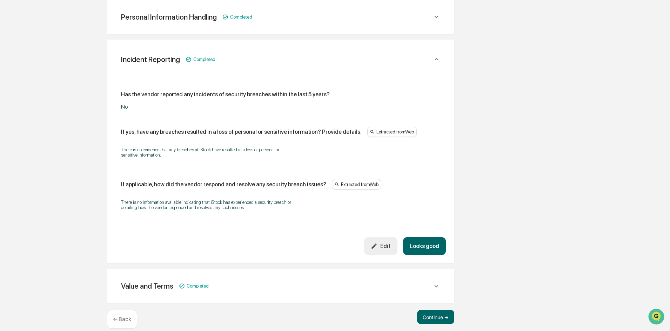
drag, startPoint x: 420, startPoint y: 232, endPoint x: 432, endPoint y: 243, distance: 16.1
click at [421, 235] on div "Has the vendor reported any incidents of security breaches within the last 5 ye…" at bounding box center [280, 154] width 330 height 167
click at [435, 249] on button "Looks good" at bounding box center [424, 246] width 43 height 18
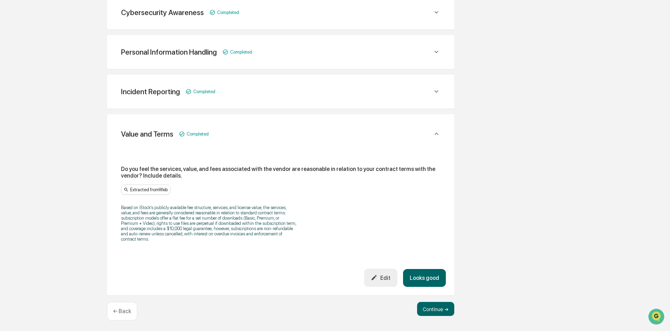
scroll to position [289, 0]
click at [433, 275] on button "Looks good" at bounding box center [424, 277] width 43 height 18
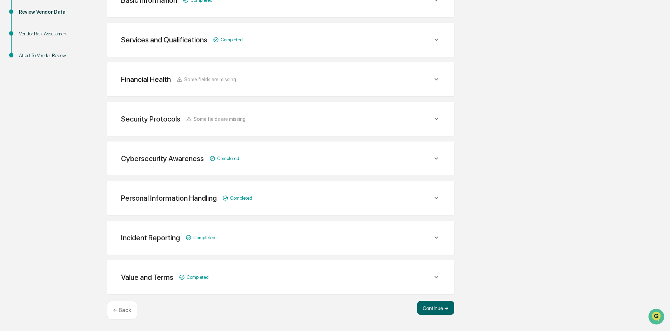
scroll to position [141, 0]
click at [438, 312] on button "Continue ➔" at bounding box center [435, 308] width 37 height 14
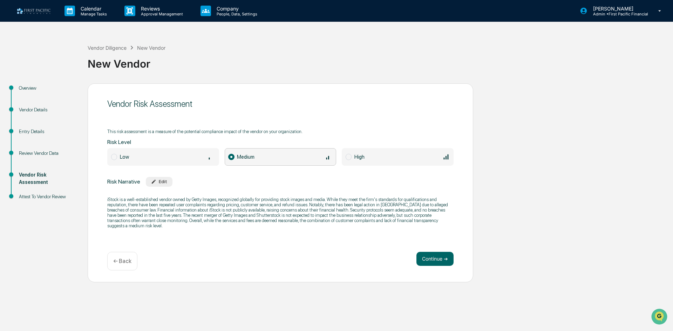
click at [163, 182] on div "Edit" at bounding box center [159, 181] width 16 height 5
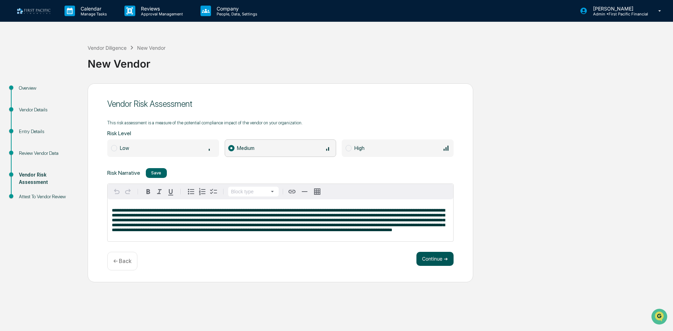
click at [442, 257] on button "Continue ➔" at bounding box center [435, 259] width 37 height 14
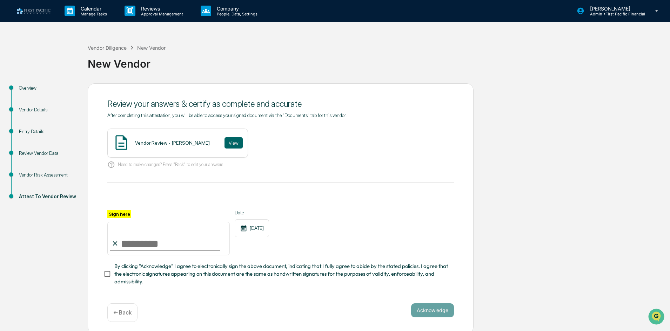
click at [190, 243] on input "Sign here" at bounding box center [168, 239] width 122 height 34
type input "**********"
click at [227, 142] on button "View" at bounding box center [233, 142] width 18 height 11
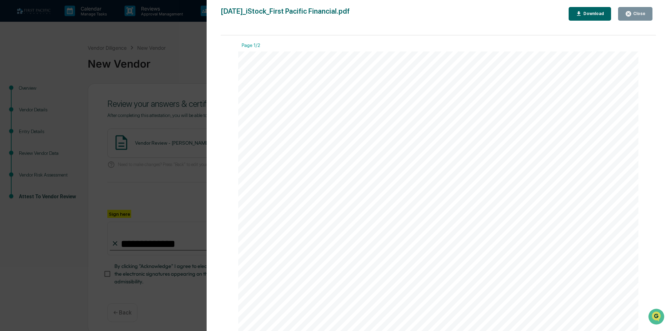
click at [639, 13] on div "Close" at bounding box center [638, 13] width 14 height 5
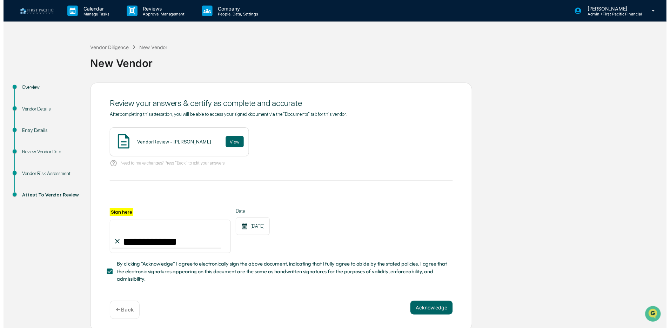
scroll to position [5, 0]
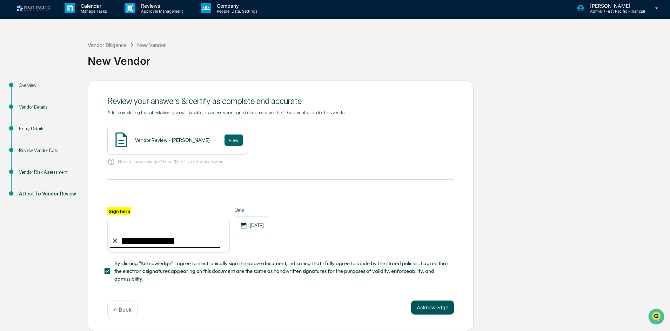
drag, startPoint x: 424, startPoint y: 302, endPoint x: 428, endPoint y: 303, distance: 4.4
click at [428, 303] on button "Acknowledge" at bounding box center [432, 308] width 43 height 14
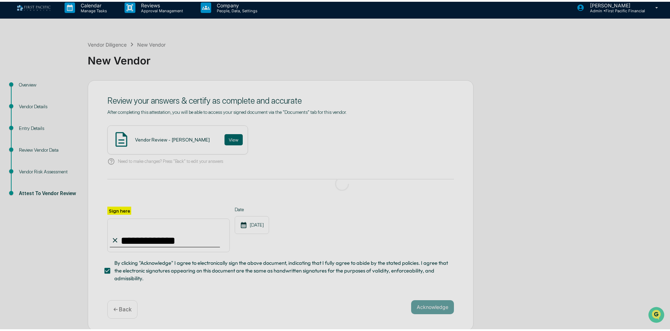
scroll to position [0, 0]
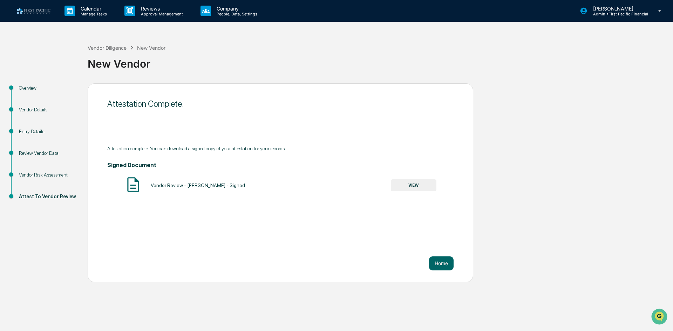
click at [421, 183] on button "VIEW" at bounding box center [414, 186] width 46 height 12
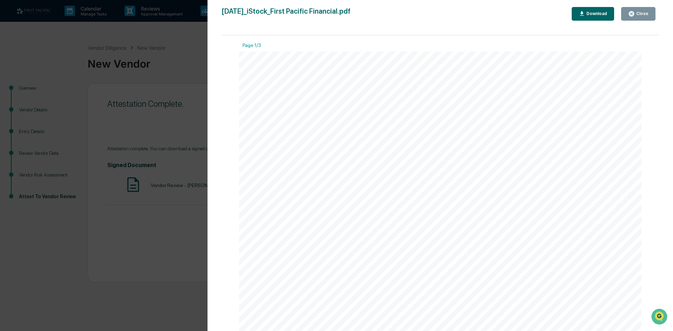
click at [600, 14] on div "Download" at bounding box center [596, 13] width 22 height 5
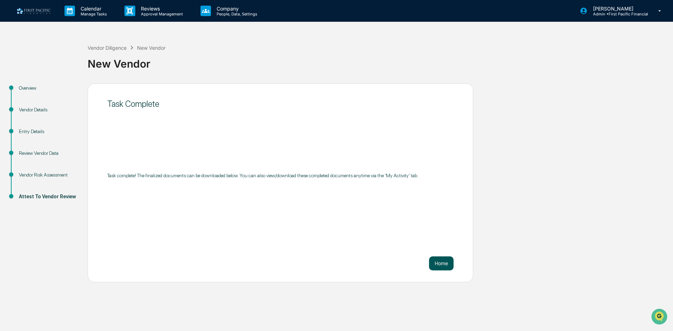
click at [442, 264] on button "Home" at bounding box center [441, 264] width 25 height 14
